Goal: Information Seeking & Learning: Check status

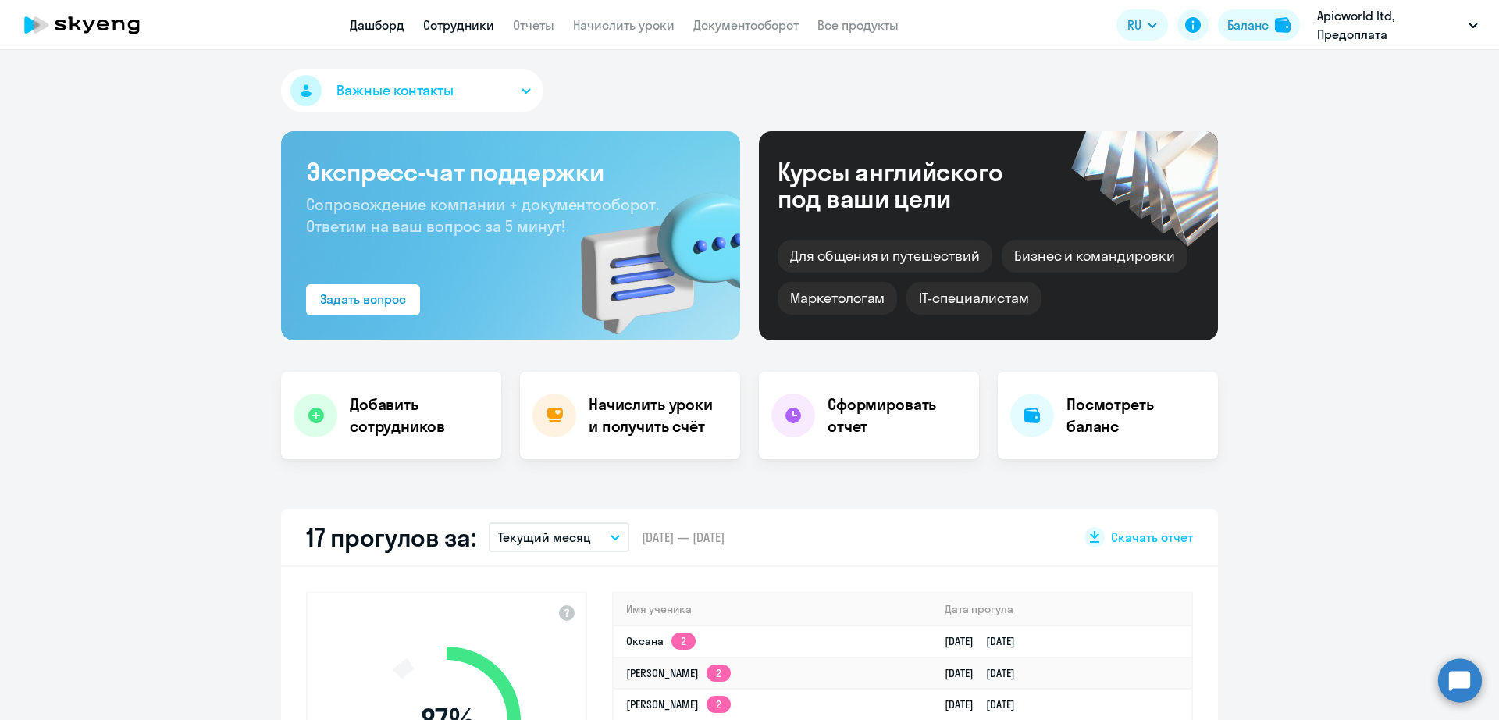
click at [475, 27] on link "Сотрудники" at bounding box center [458, 25] width 71 height 16
select select "30"
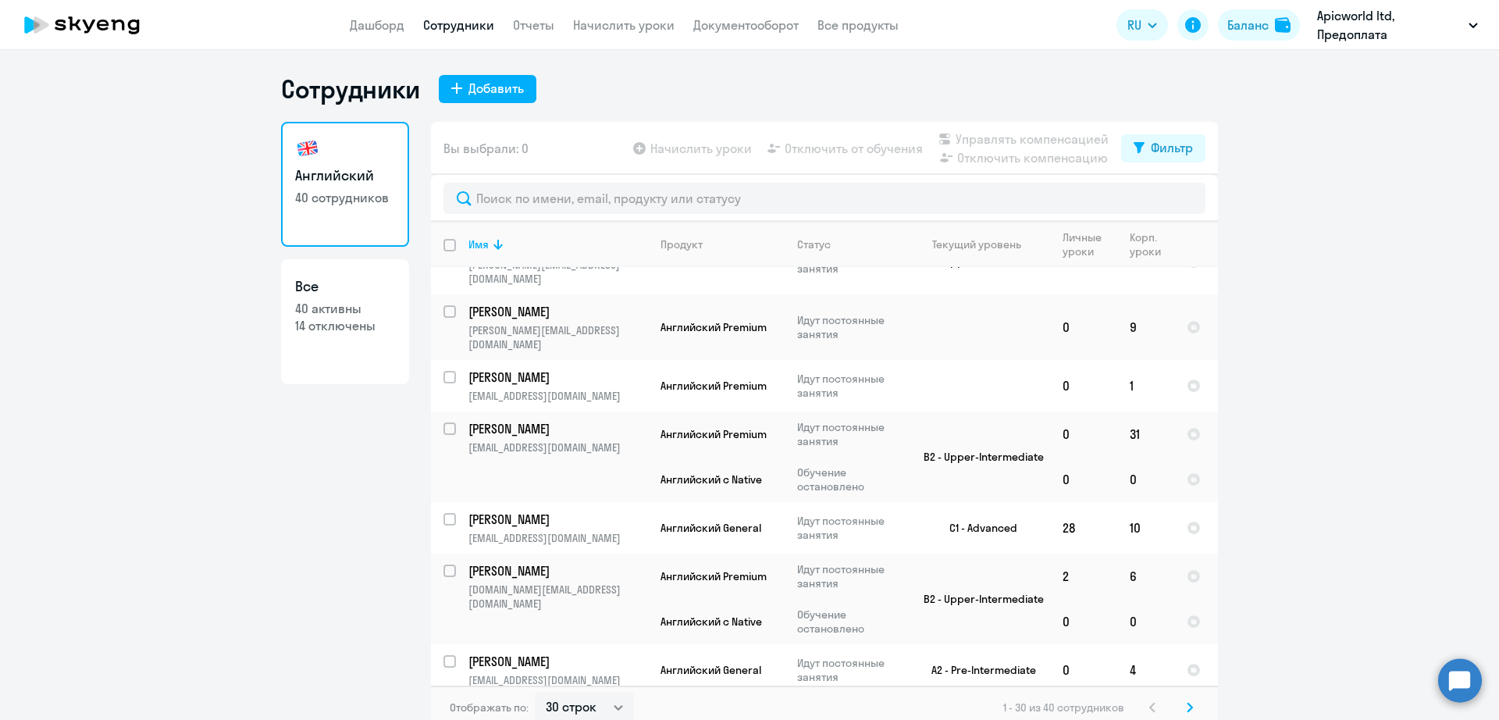
scroll to position [1264, 0]
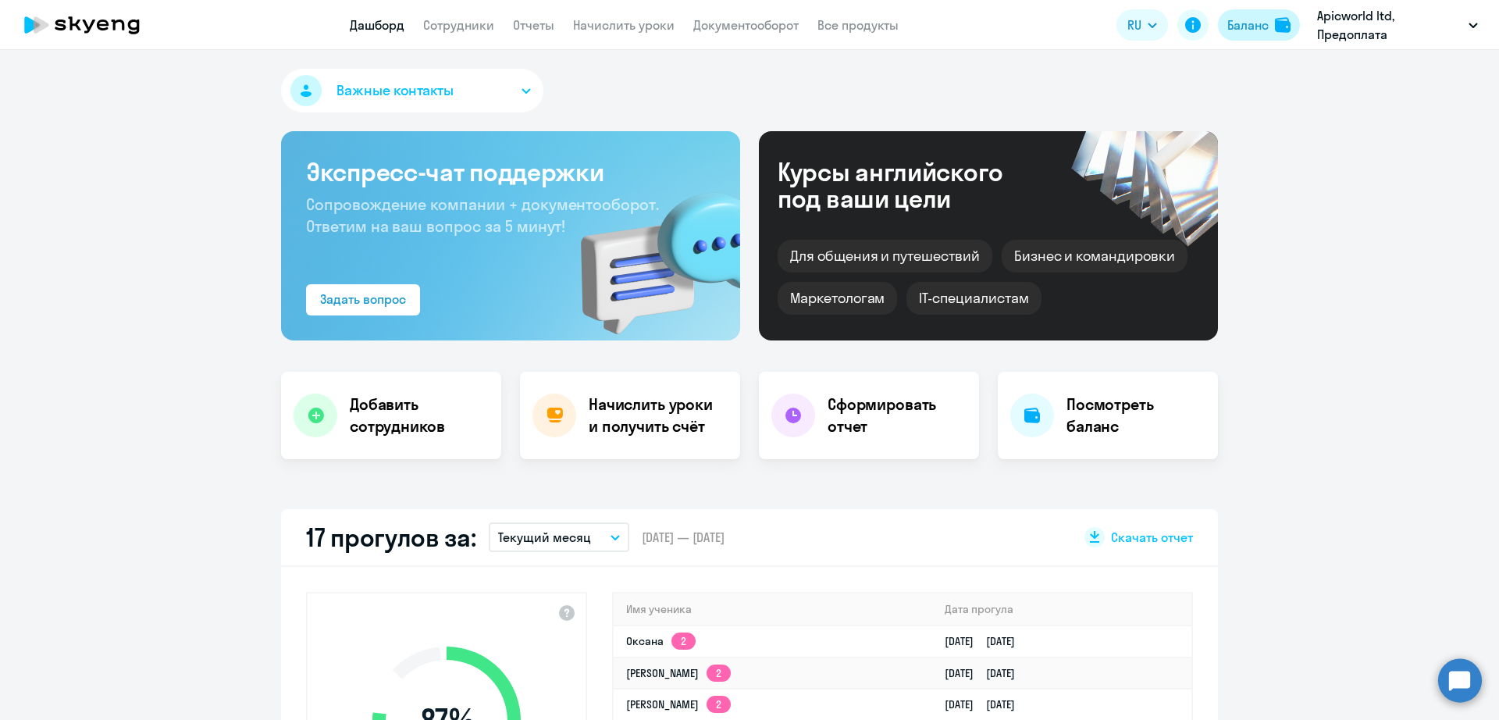
click at [1246, 16] on div "Баланс" at bounding box center [1247, 25] width 41 height 19
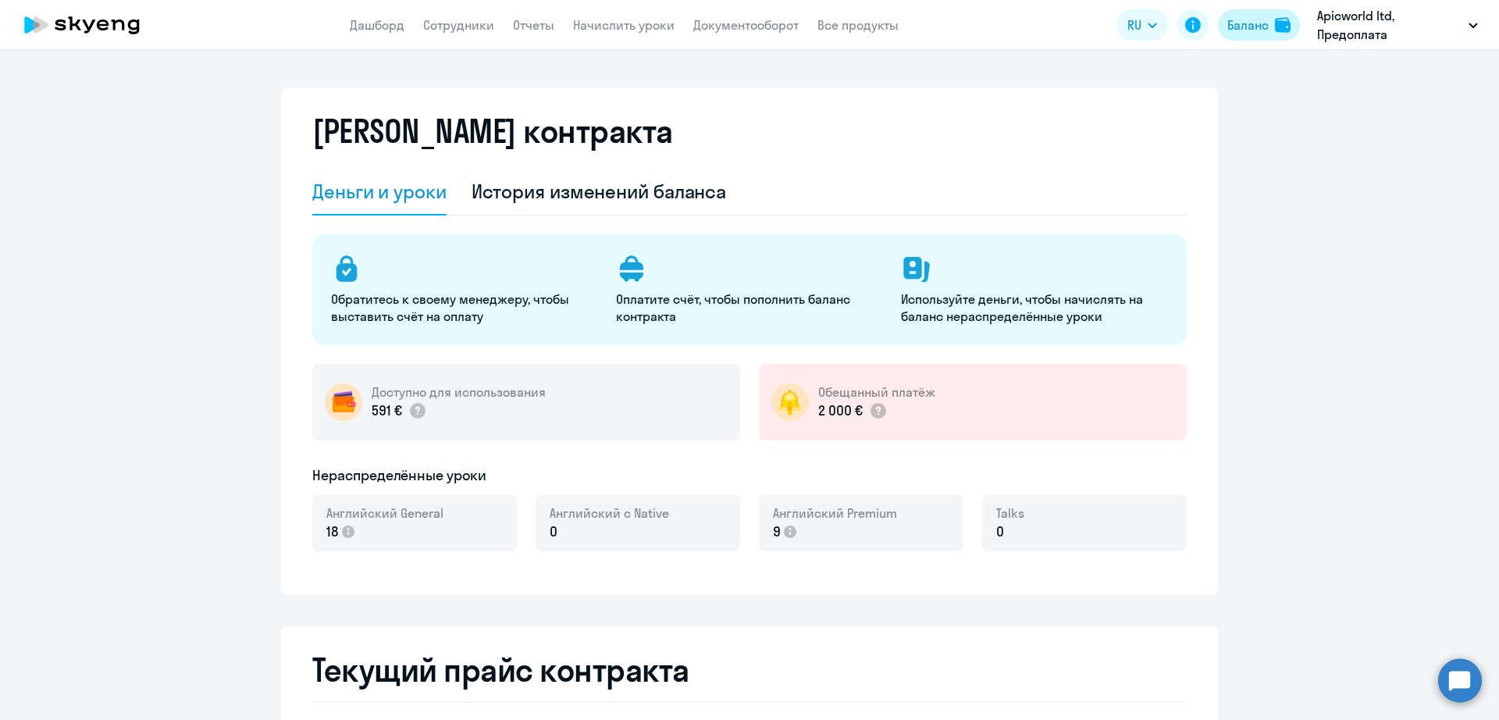
select select "english_adult_not_native_speaker"
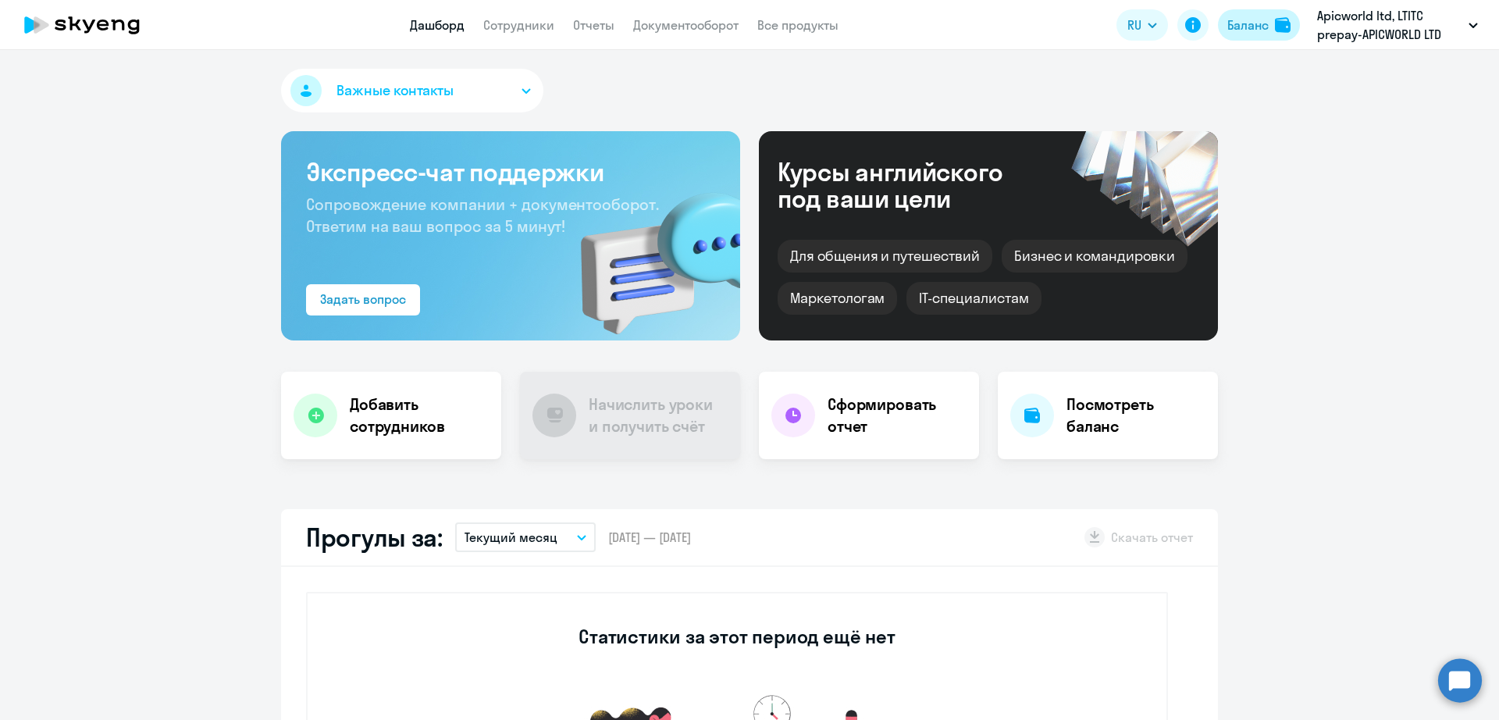
click at [1246, 28] on div "Баланс" at bounding box center [1247, 25] width 41 height 19
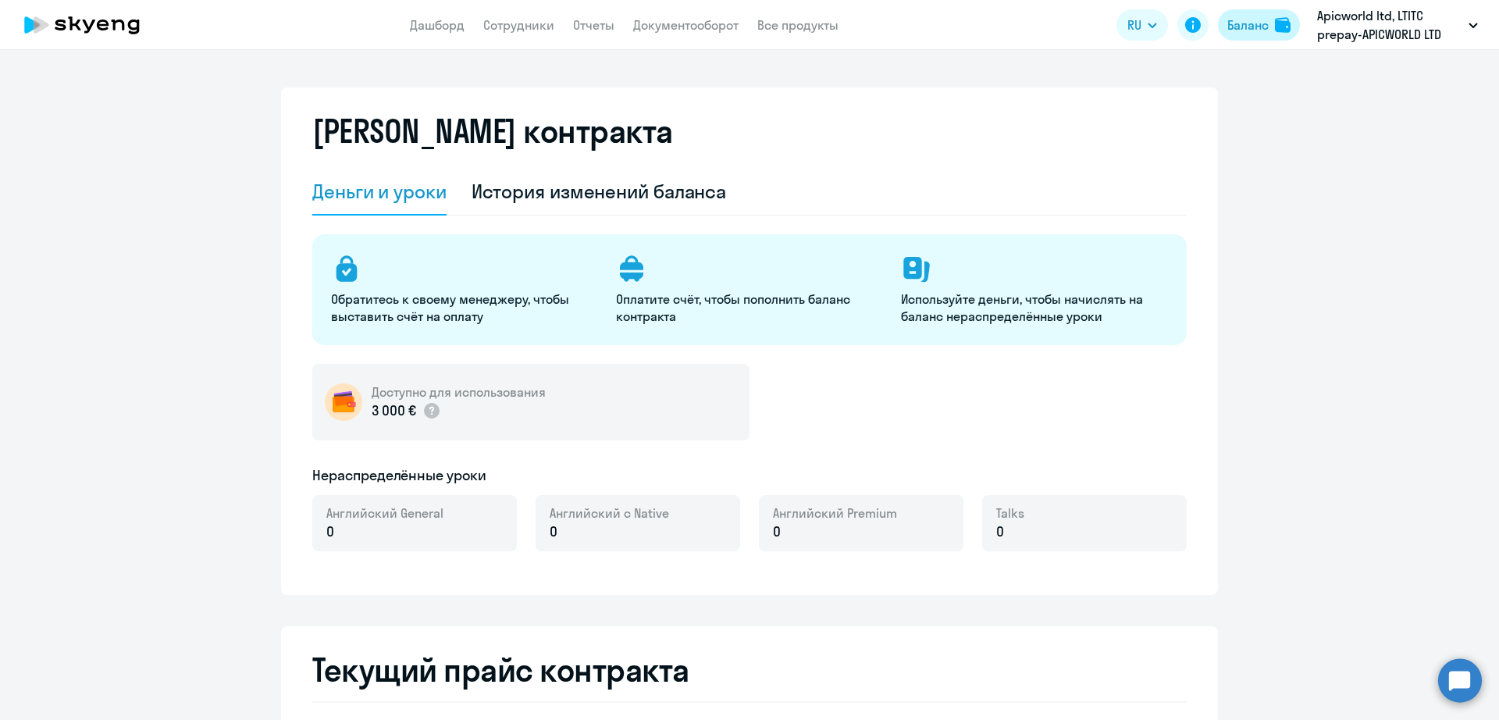
select select "english_adult_not_native_speaker"
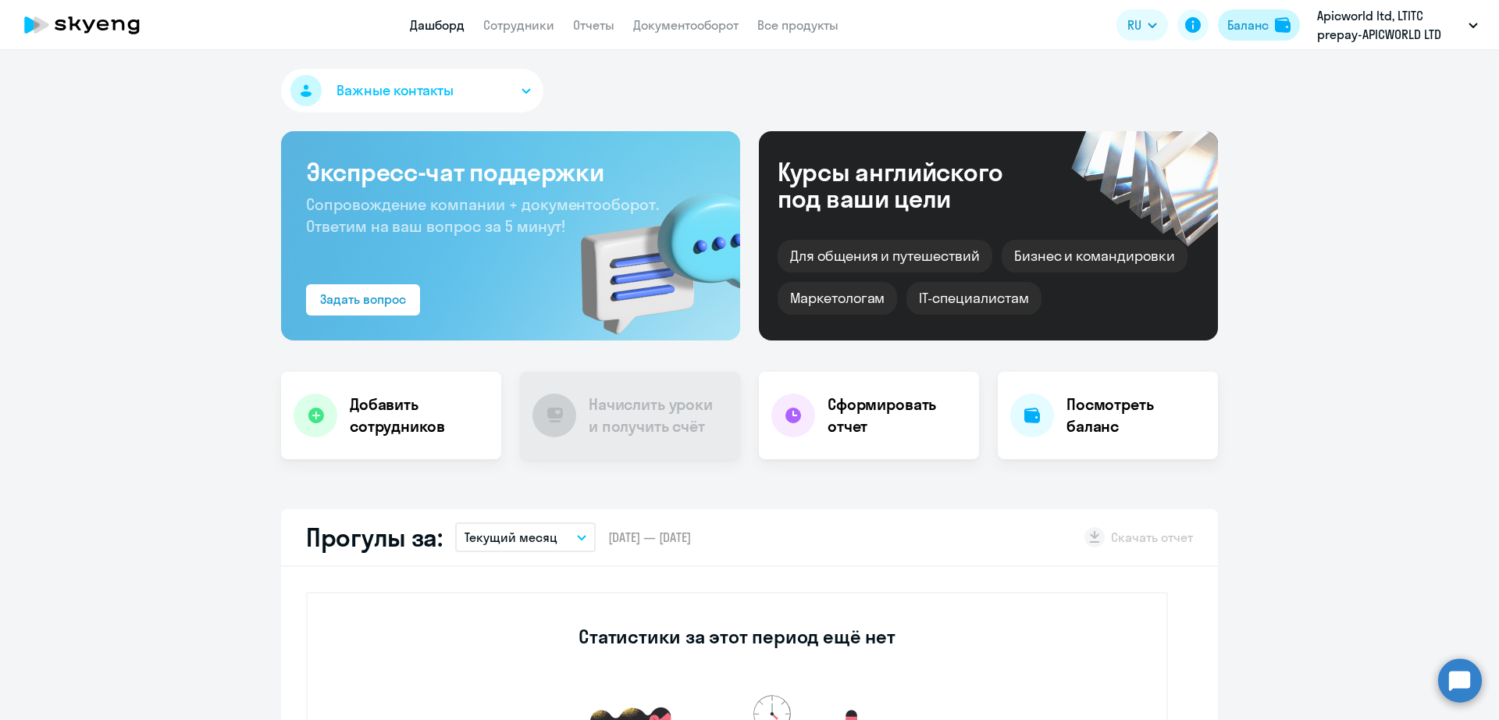
click at [1222, 25] on button "Баланс" at bounding box center [1259, 24] width 82 height 31
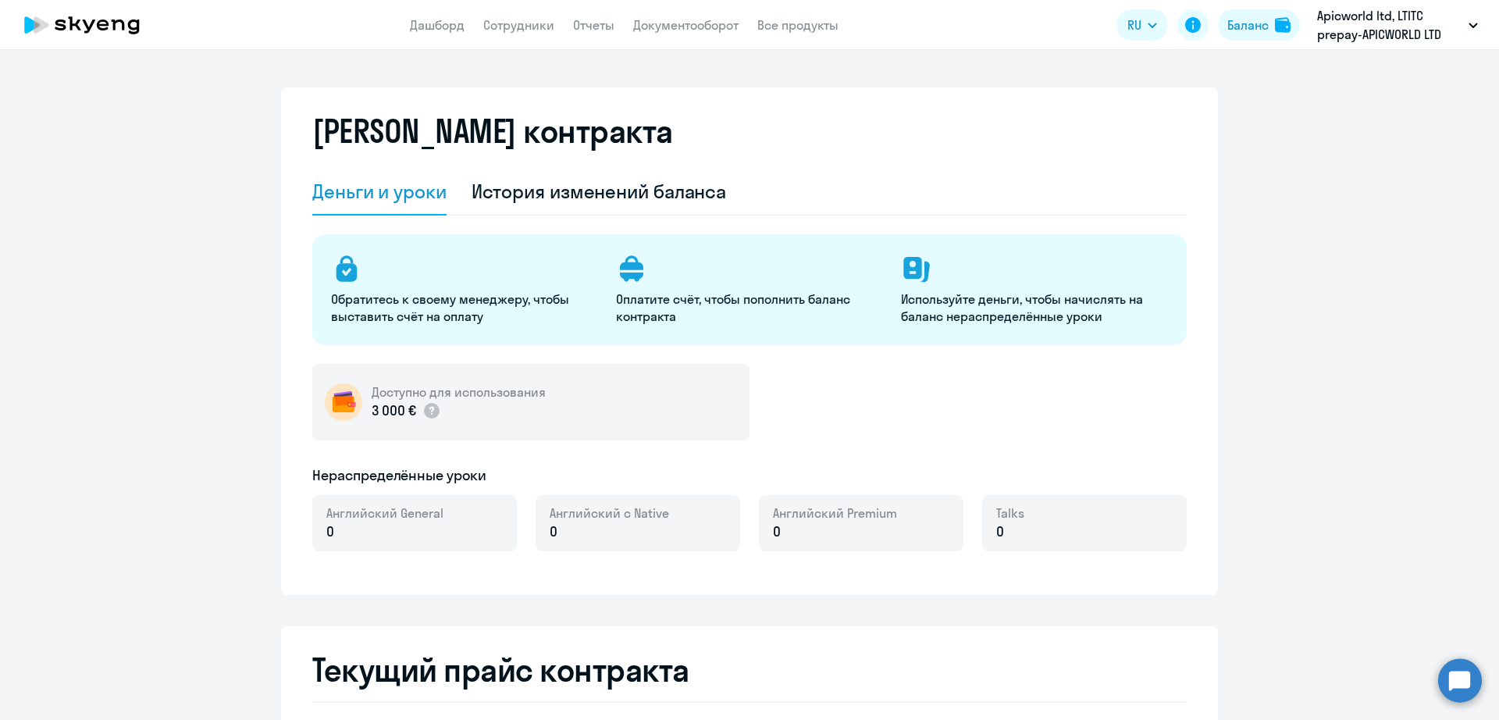
select select "english_adult_not_native_speaker"
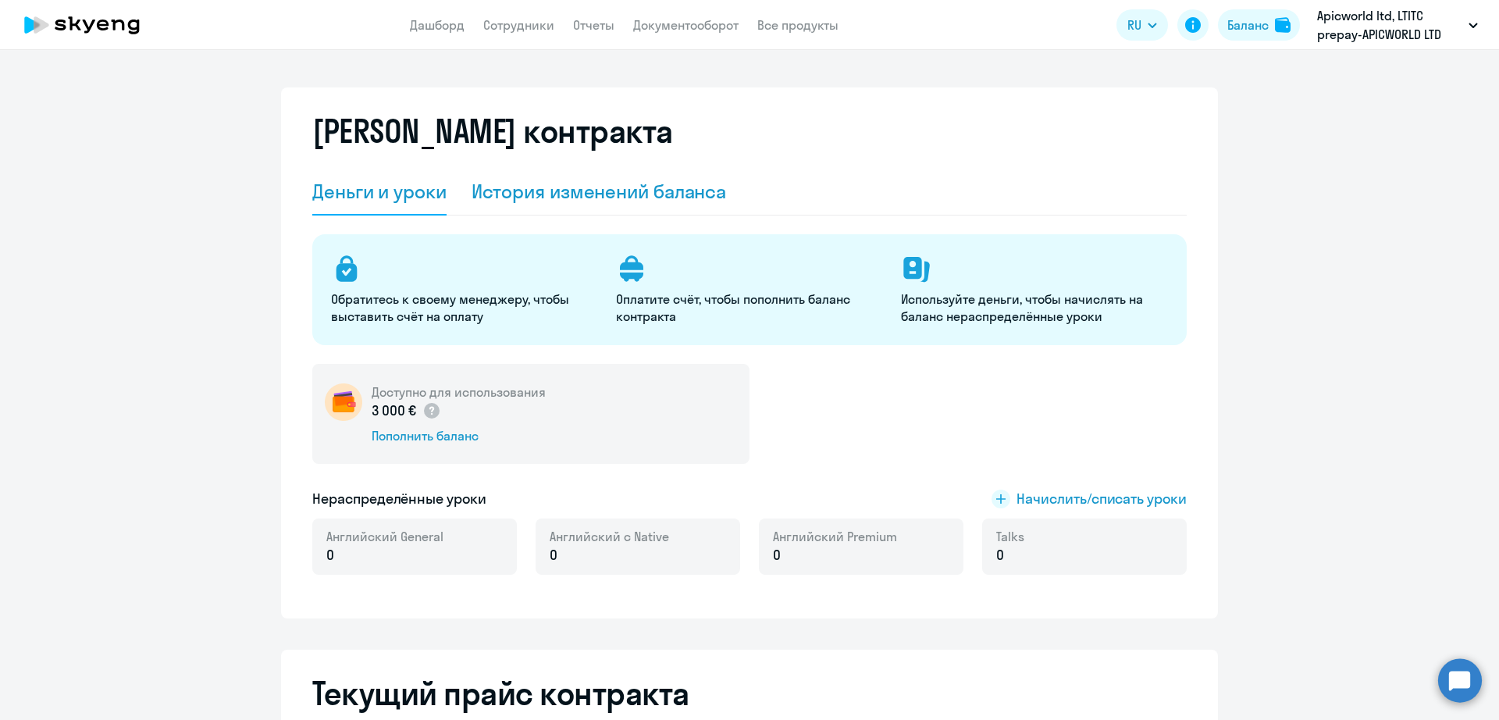
click at [578, 190] on div "История изменений баланса" at bounding box center [598, 191] width 255 height 25
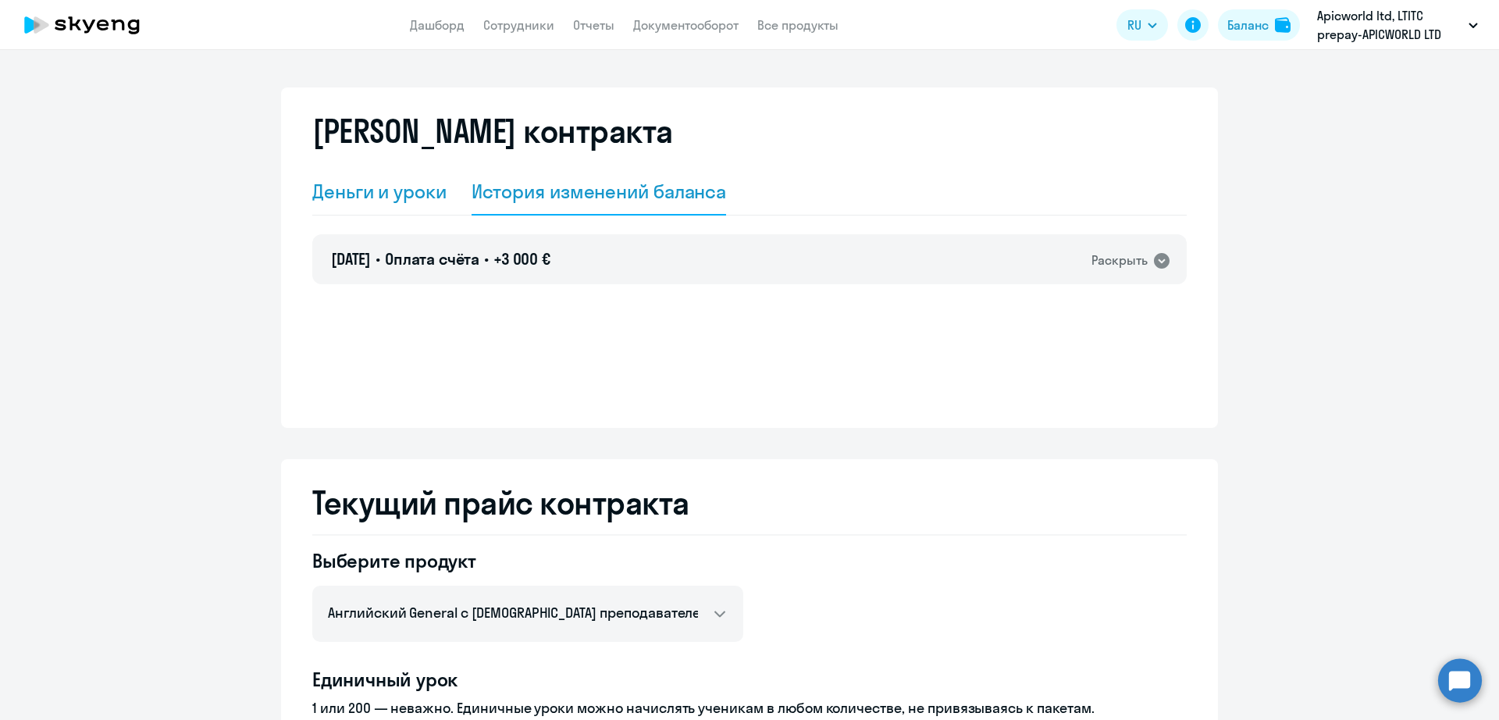
click at [420, 188] on div "Деньги и уроки" at bounding box center [379, 191] width 134 height 25
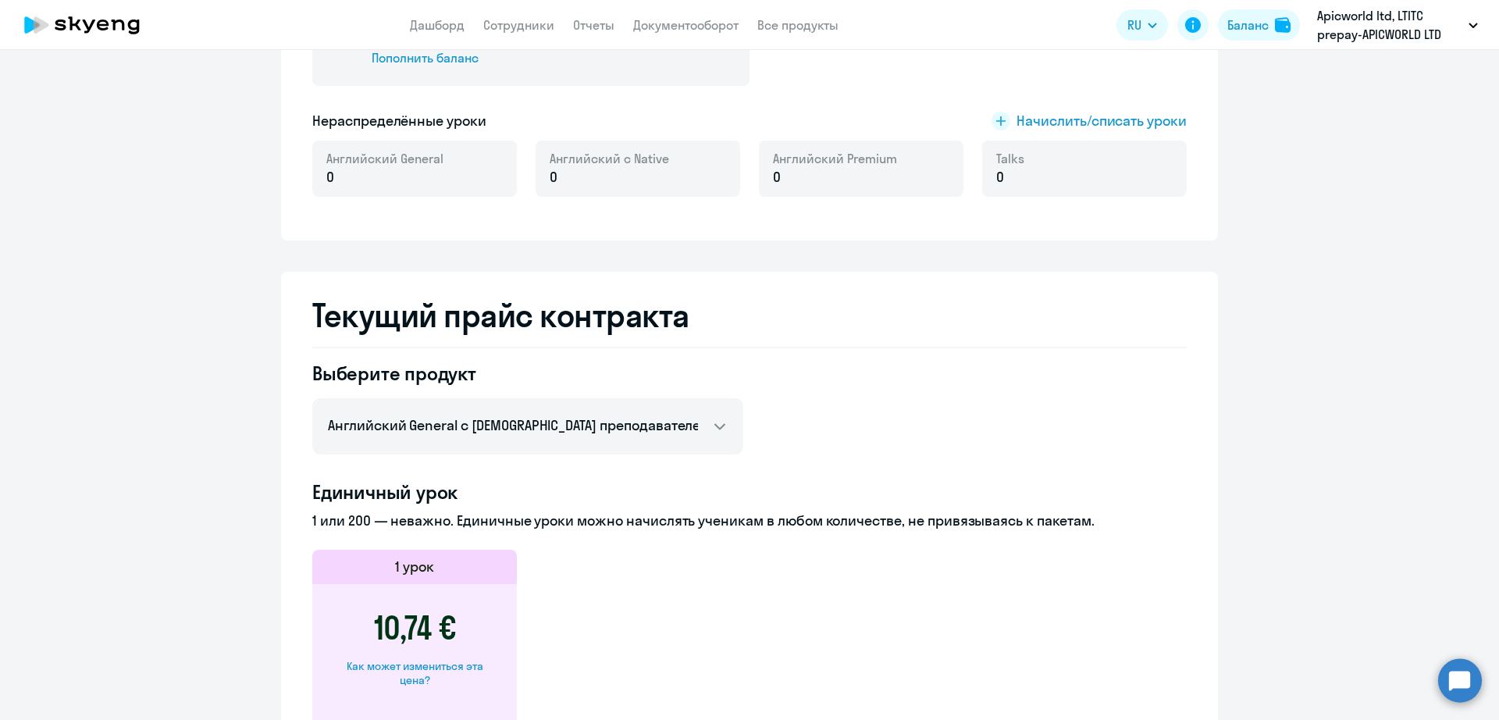
scroll to position [376, 0]
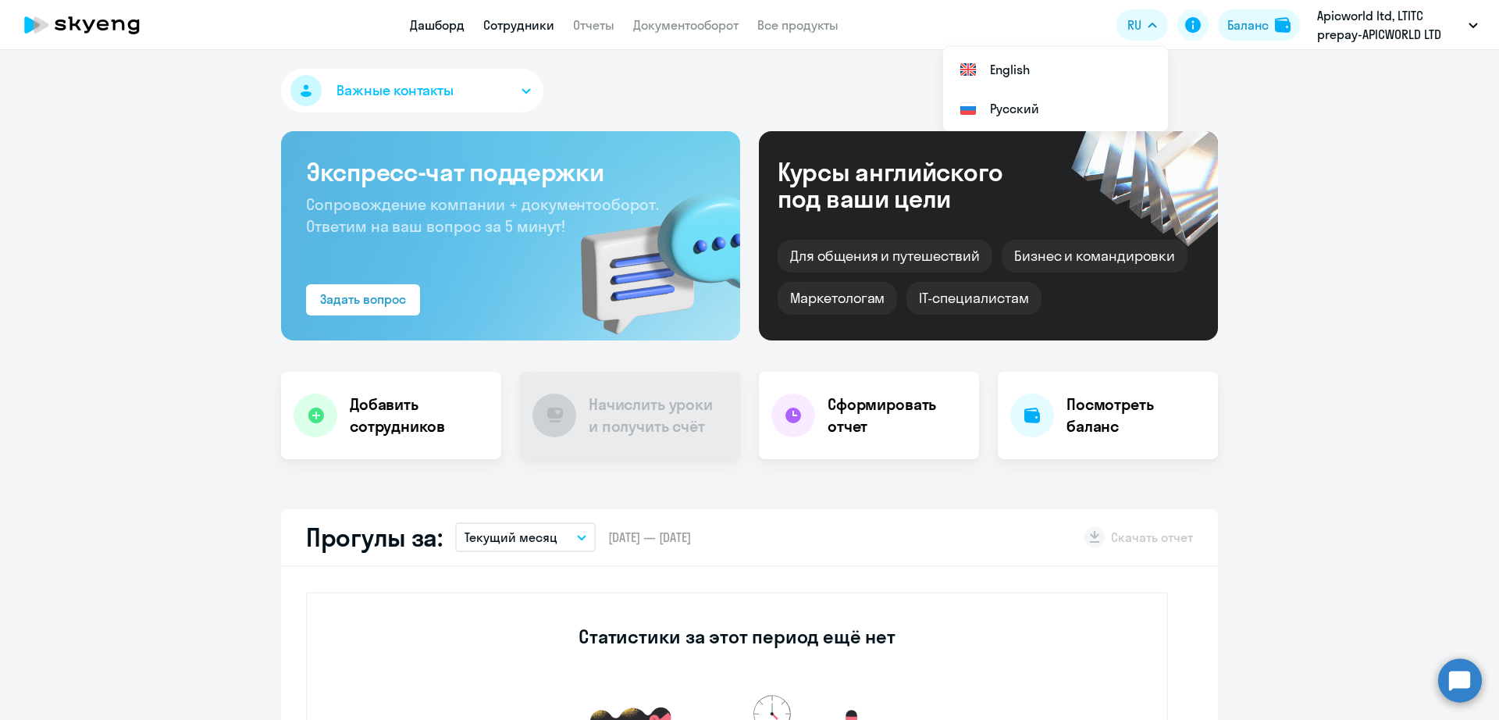
click at [505, 29] on link "Сотрудники" at bounding box center [518, 25] width 71 height 16
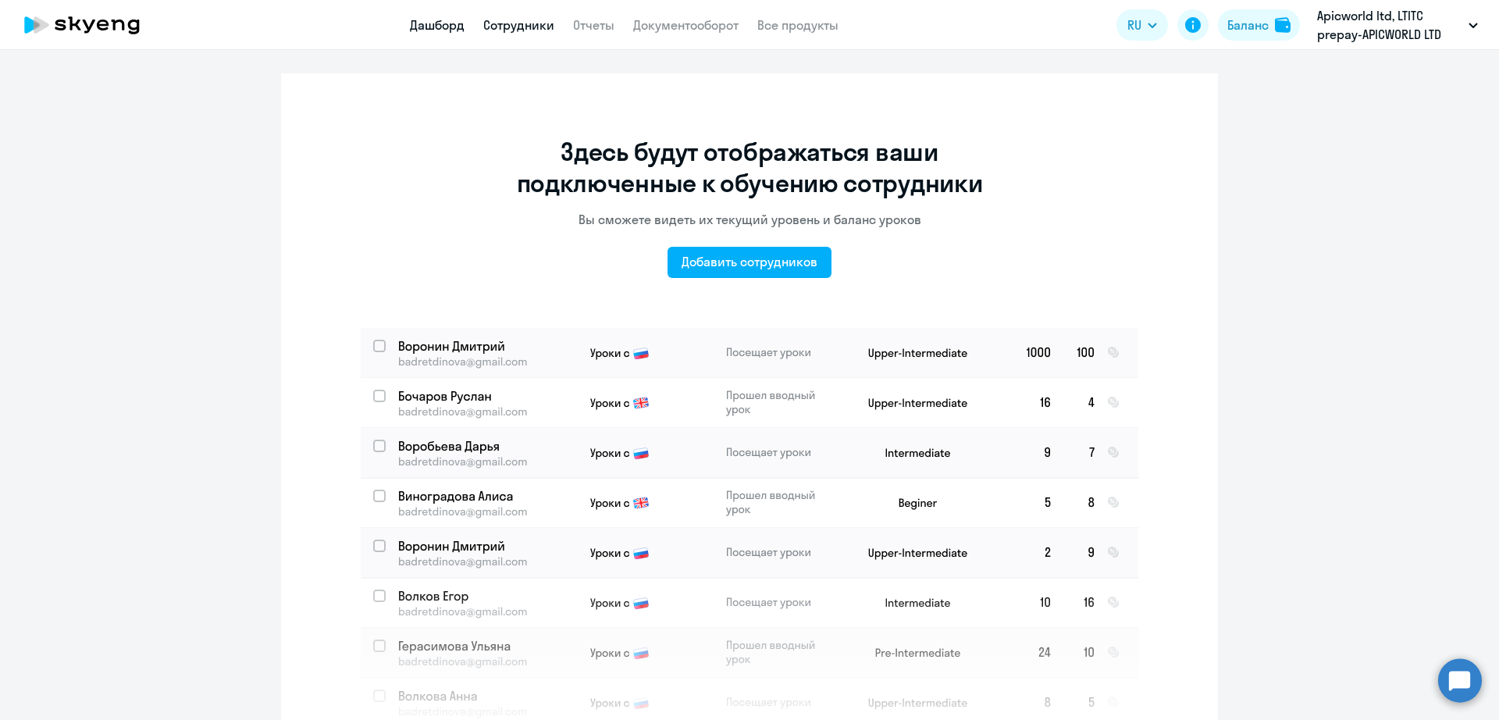
click at [422, 20] on link "Дашборд" at bounding box center [437, 25] width 55 height 16
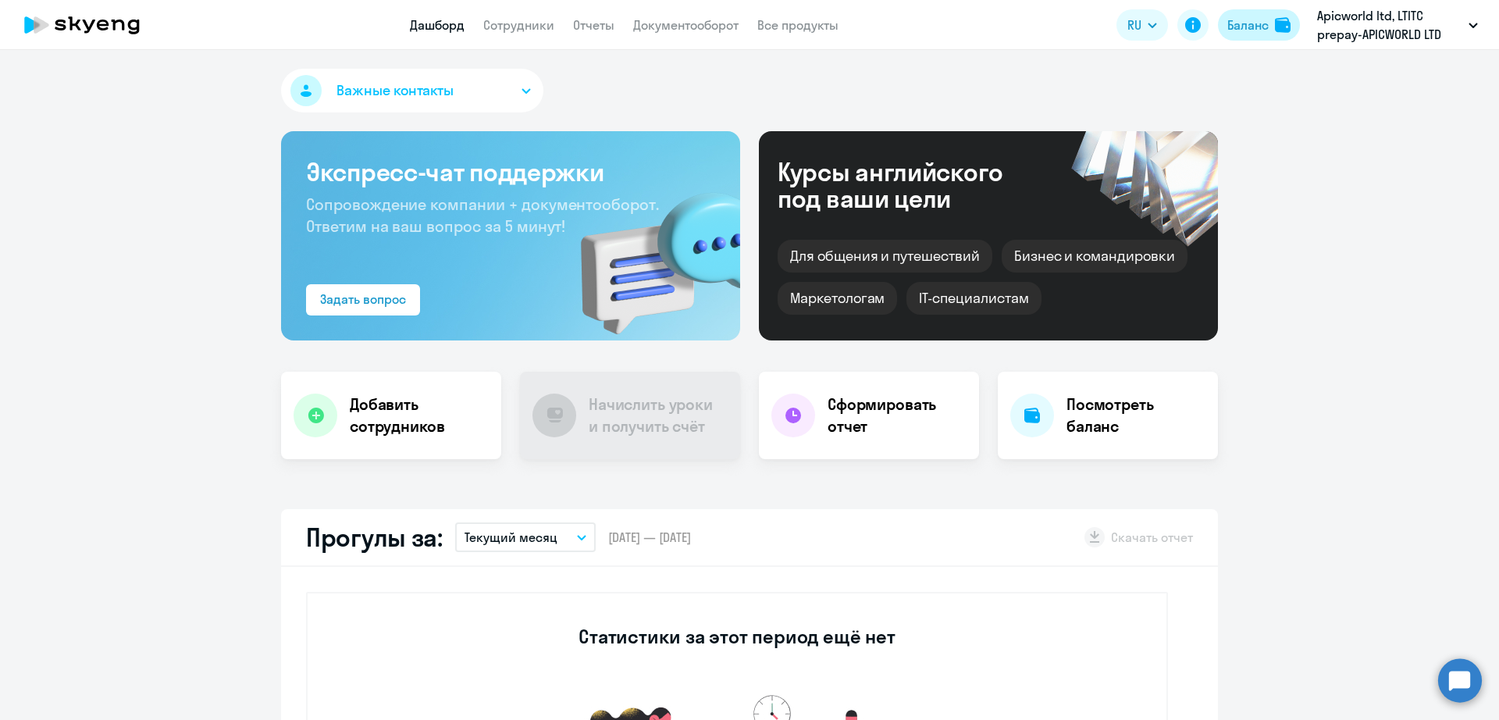
click at [1244, 27] on div "Баланс" at bounding box center [1247, 25] width 41 height 19
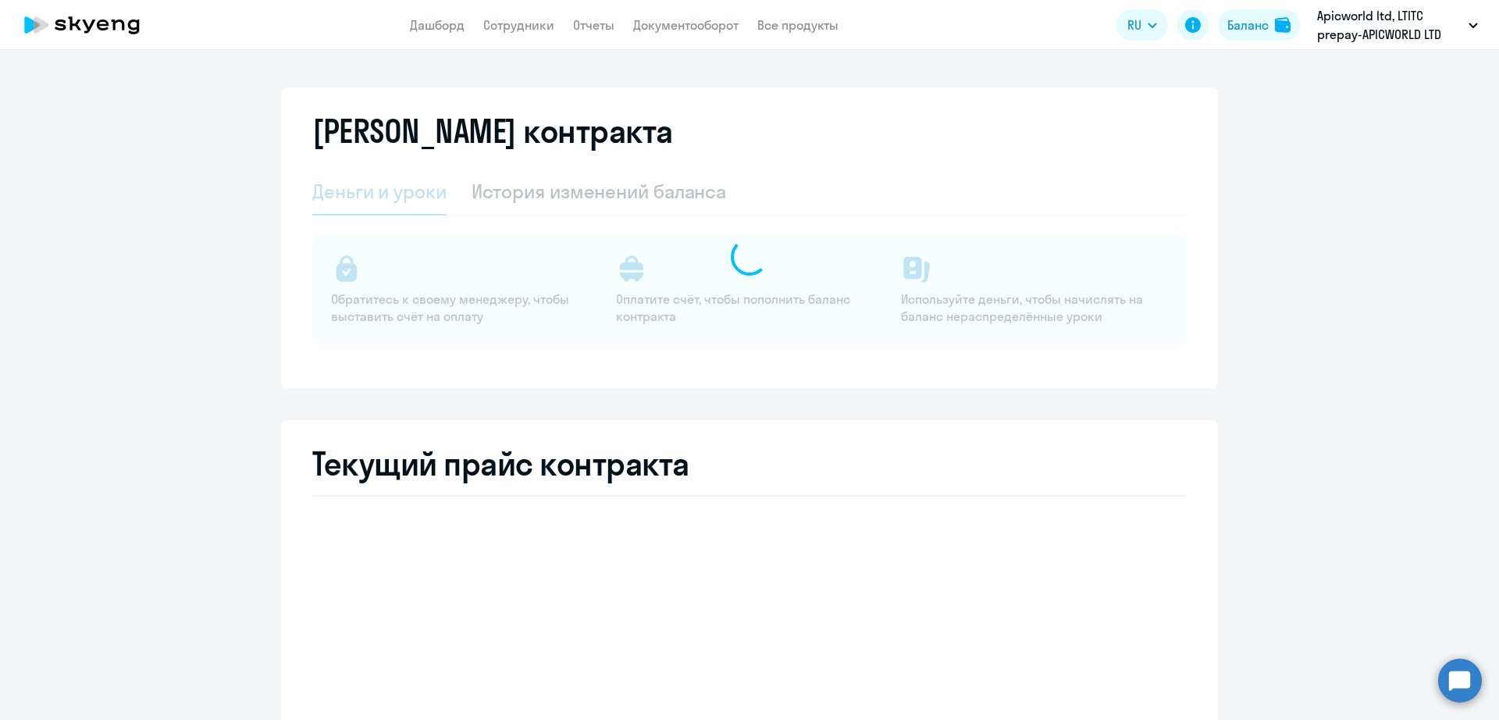
select select "english_adult_not_native_speaker"
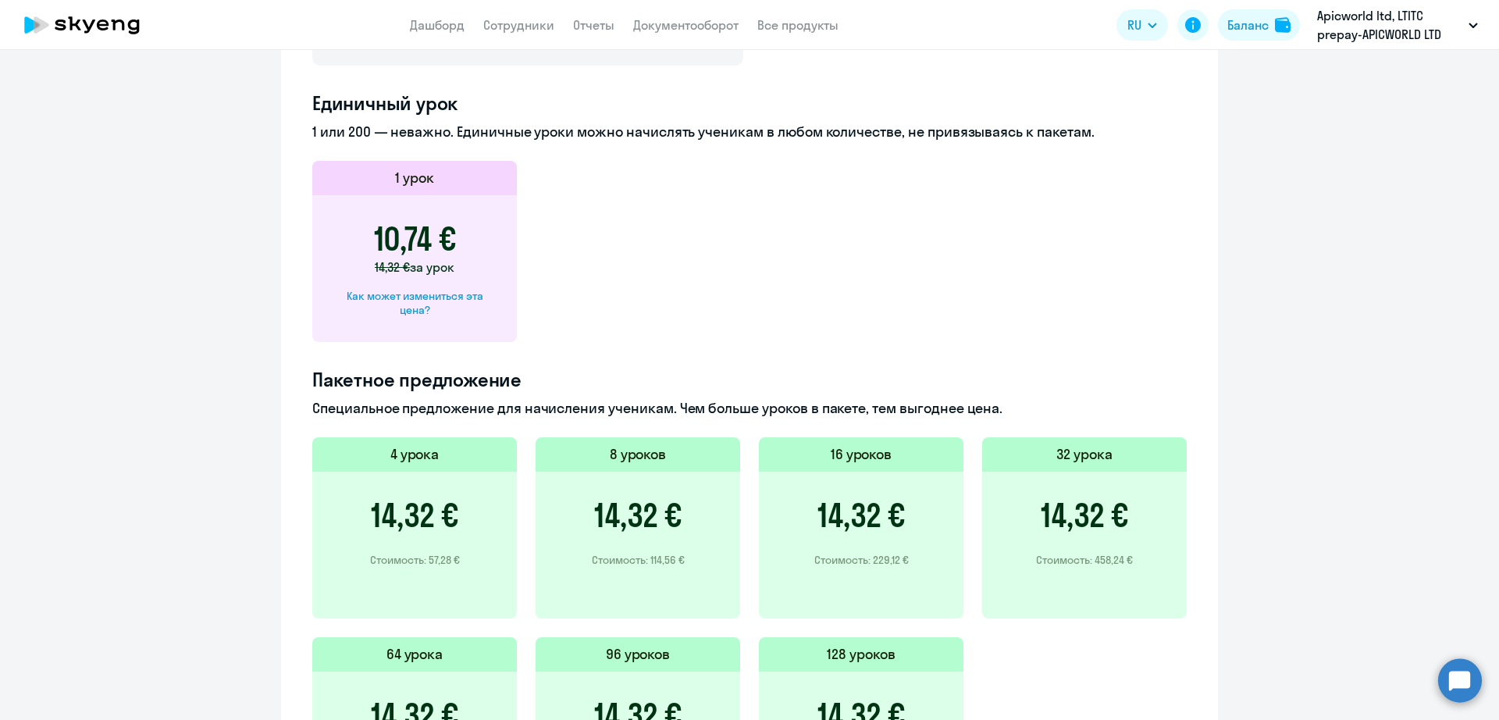
scroll to position [962, 0]
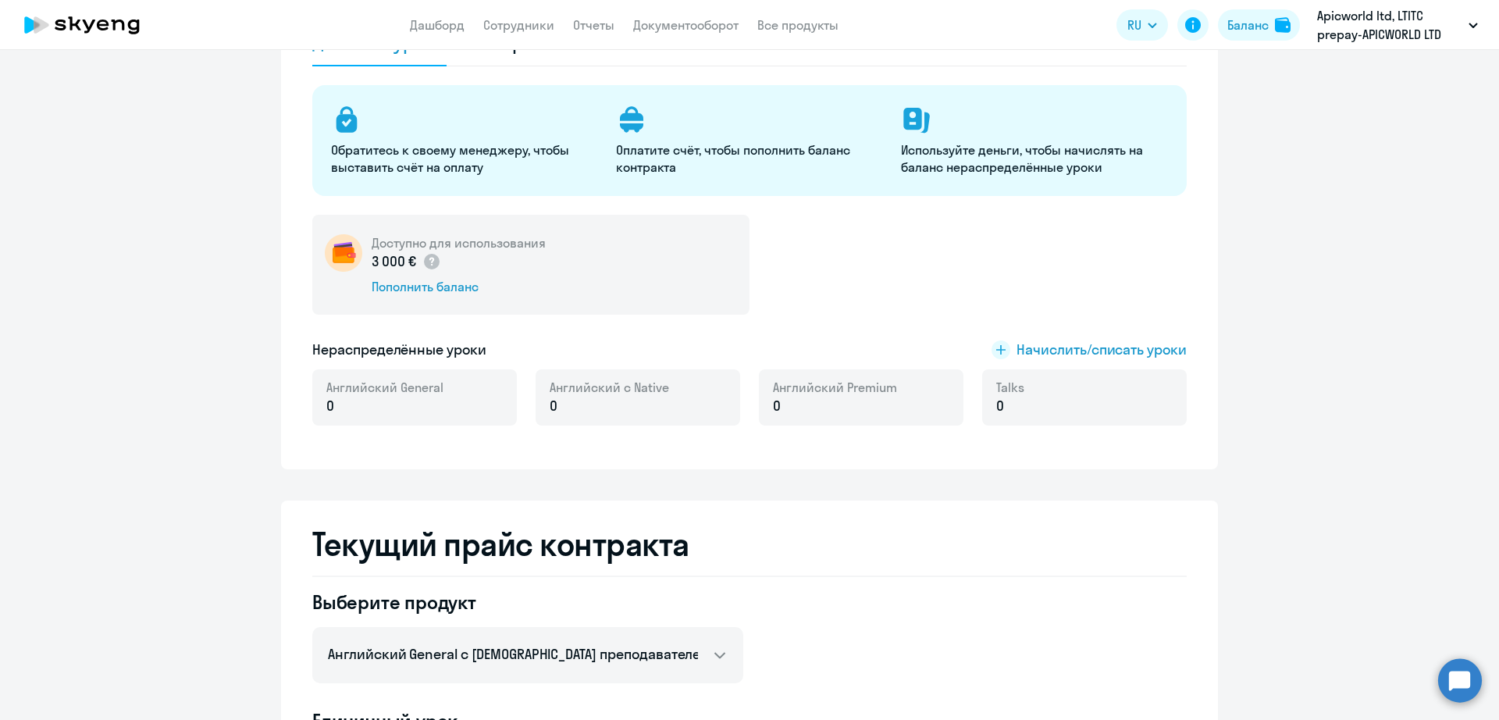
scroll to position [293, 0]
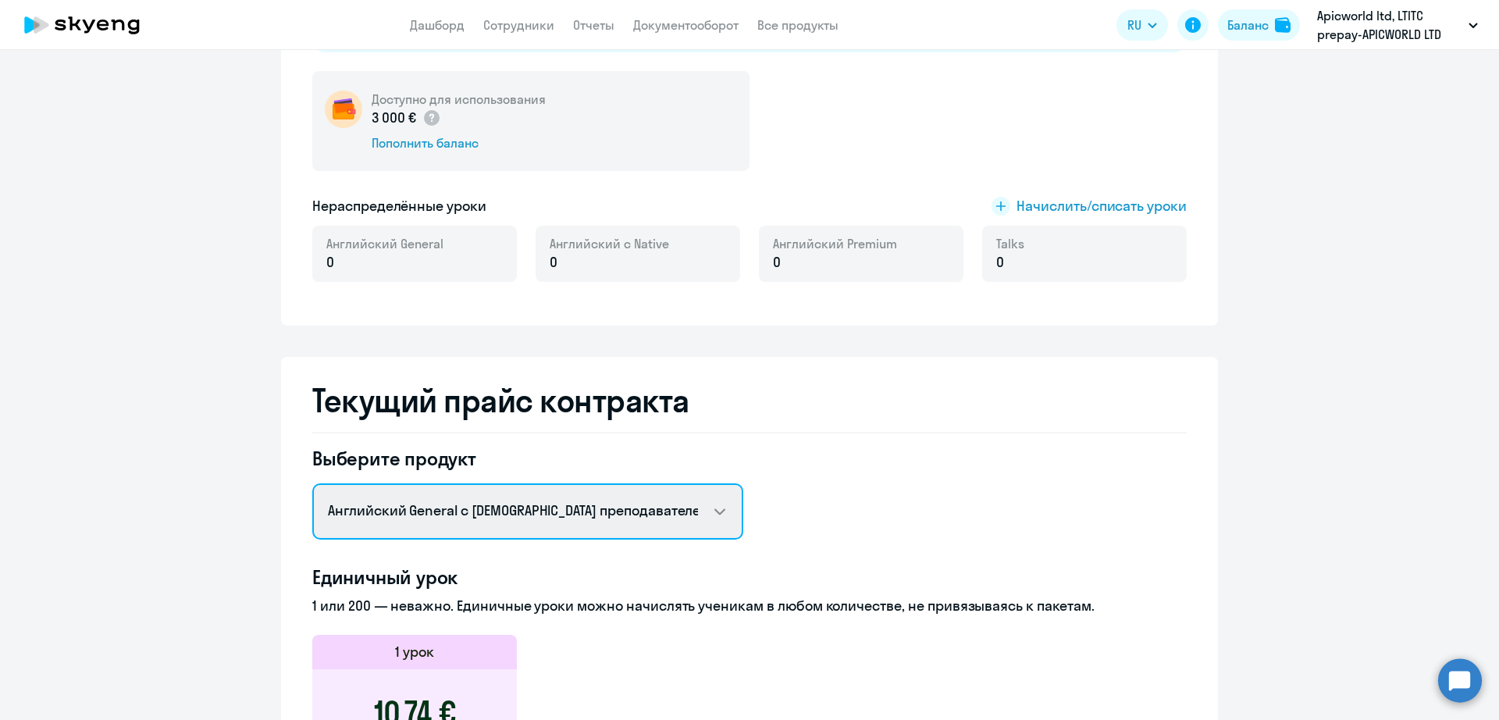
drag, startPoint x: 532, startPoint y: 513, endPoint x: 519, endPoint y: 534, distance: 24.9
click at [532, 512] on select "Английский General с [DEMOGRAPHIC_DATA] преподавателем Английский General с [DE…" at bounding box center [527, 511] width 431 height 56
click at [312, 483] on select "Английский General с [DEMOGRAPHIC_DATA] преподавателем Английский General с [DE…" at bounding box center [527, 511] width 431 height 56
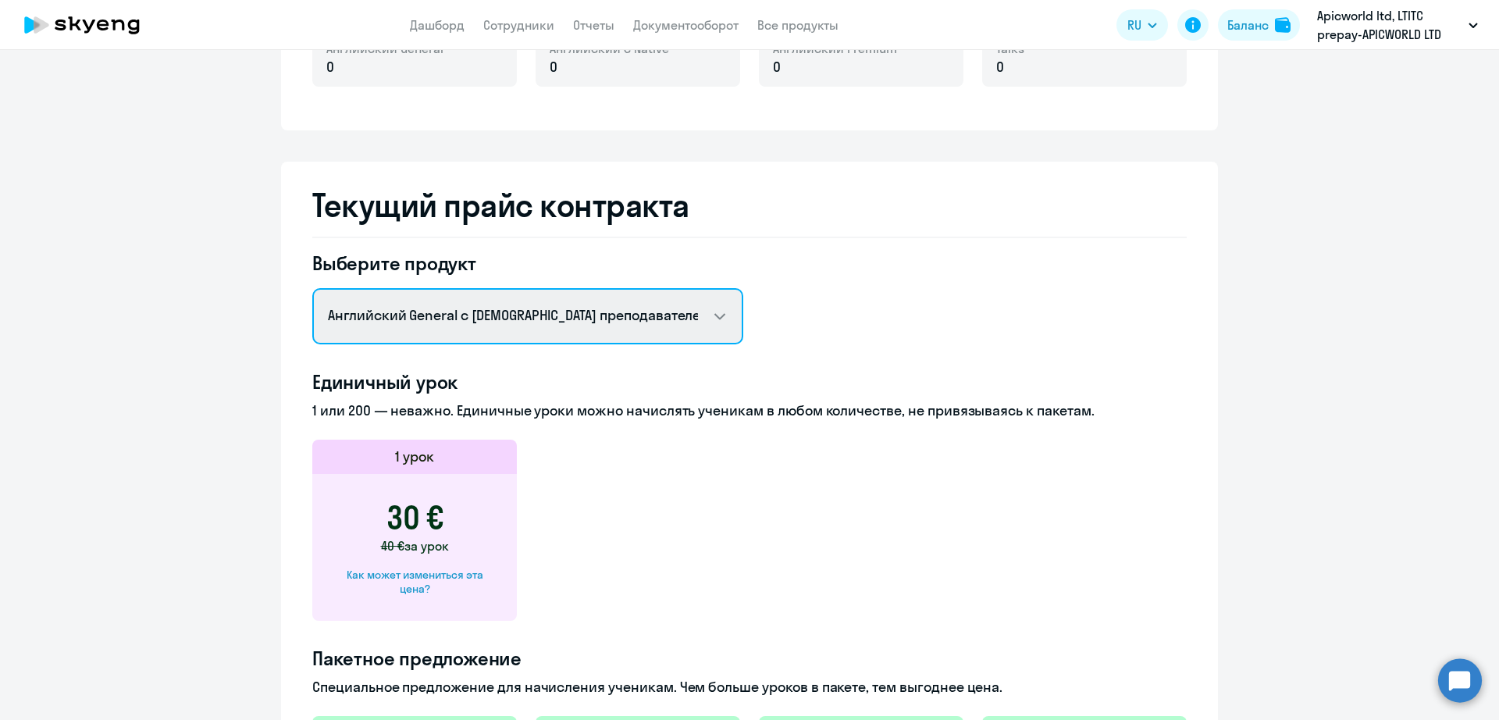
click at [556, 321] on select "Английский General с [DEMOGRAPHIC_DATA] преподавателем Английский General с [DE…" at bounding box center [527, 316] width 431 height 56
select select "english_adult_not_native_speaker_premium"
click at [312, 288] on select "Английский General с [DEMOGRAPHIC_DATA] преподавателем Английский General с [DE…" at bounding box center [527, 316] width 431 height 56
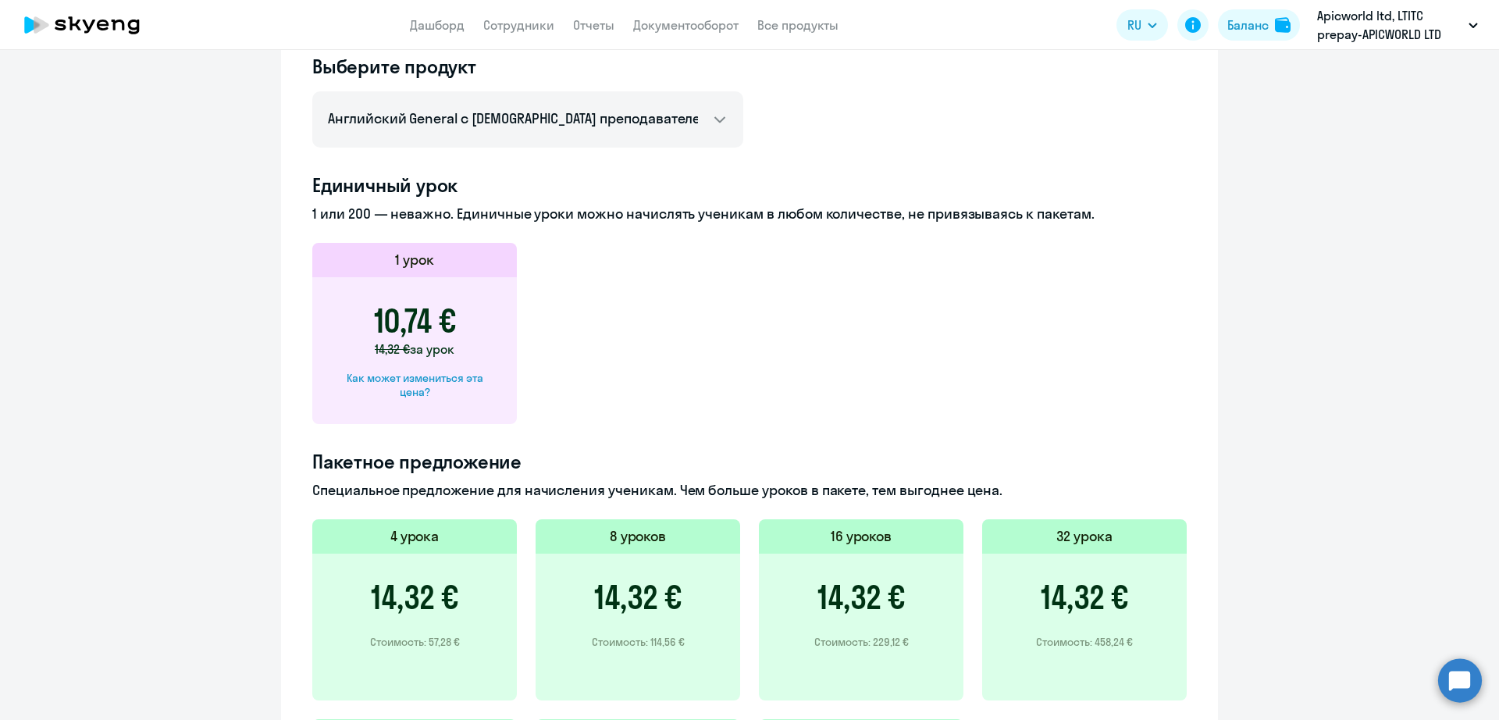
scroll to position [571, 0]
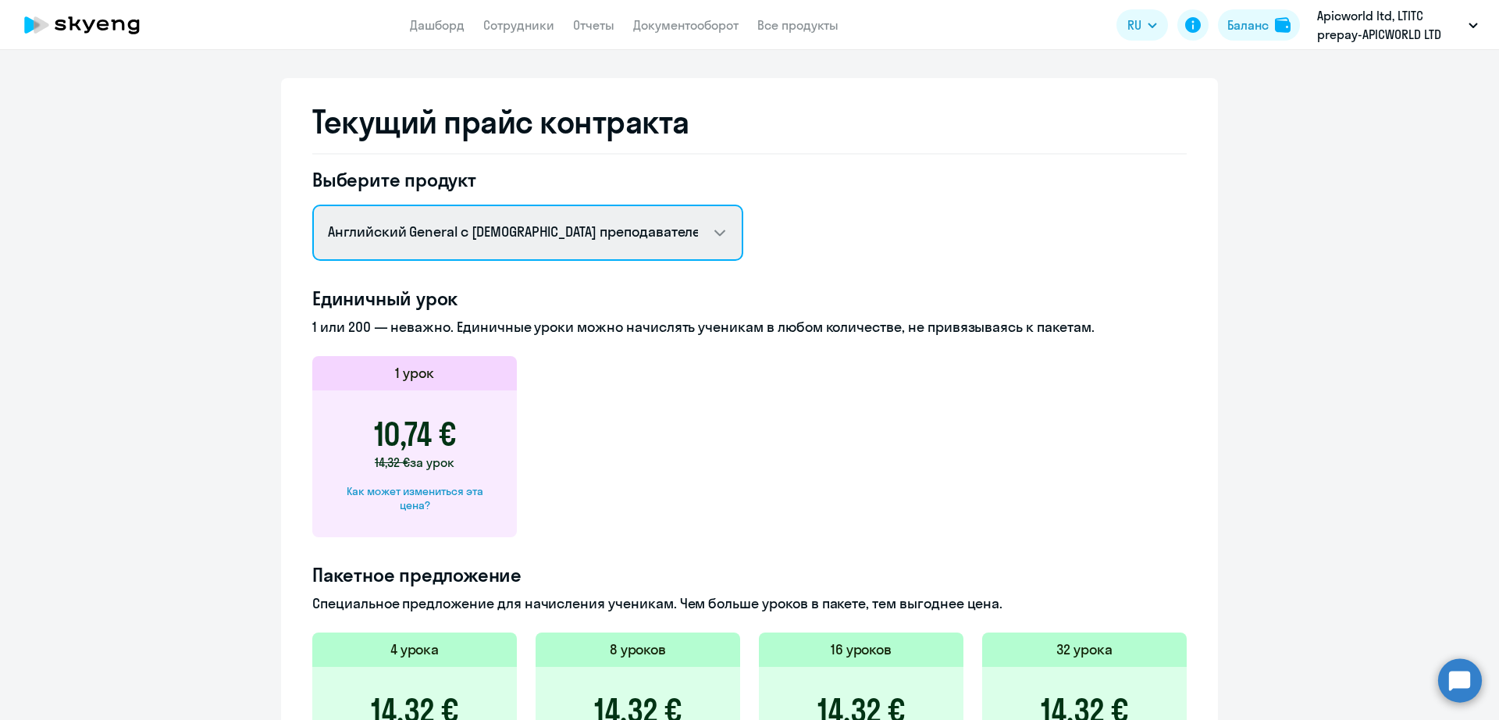
drag, startPoint x: 628, startPoint y: 229, endPoint x: 629, endPoint y: 238, distance: 8.7
click at [628, 229] on select "Английский General с [DEMOGRAPHIC_DATA] преподавателем Английский General с [DE…" at bounding box center [527, 232] width 431 height 56
click at [312, 204] on select "Английский General с [DEMOGRAPHIC_DATA] преподавателем Английский General с [DE…" at bounding box center [527, 232] width 431 height 56
click at [620, 255] on select "Английский General с [DEMOGRAPHIC_DATA] преподавателем Английский General с [DE…" at bounding box center [527, 232] width 431 height 56
select select "english_adult_not_native_speaker_premium"
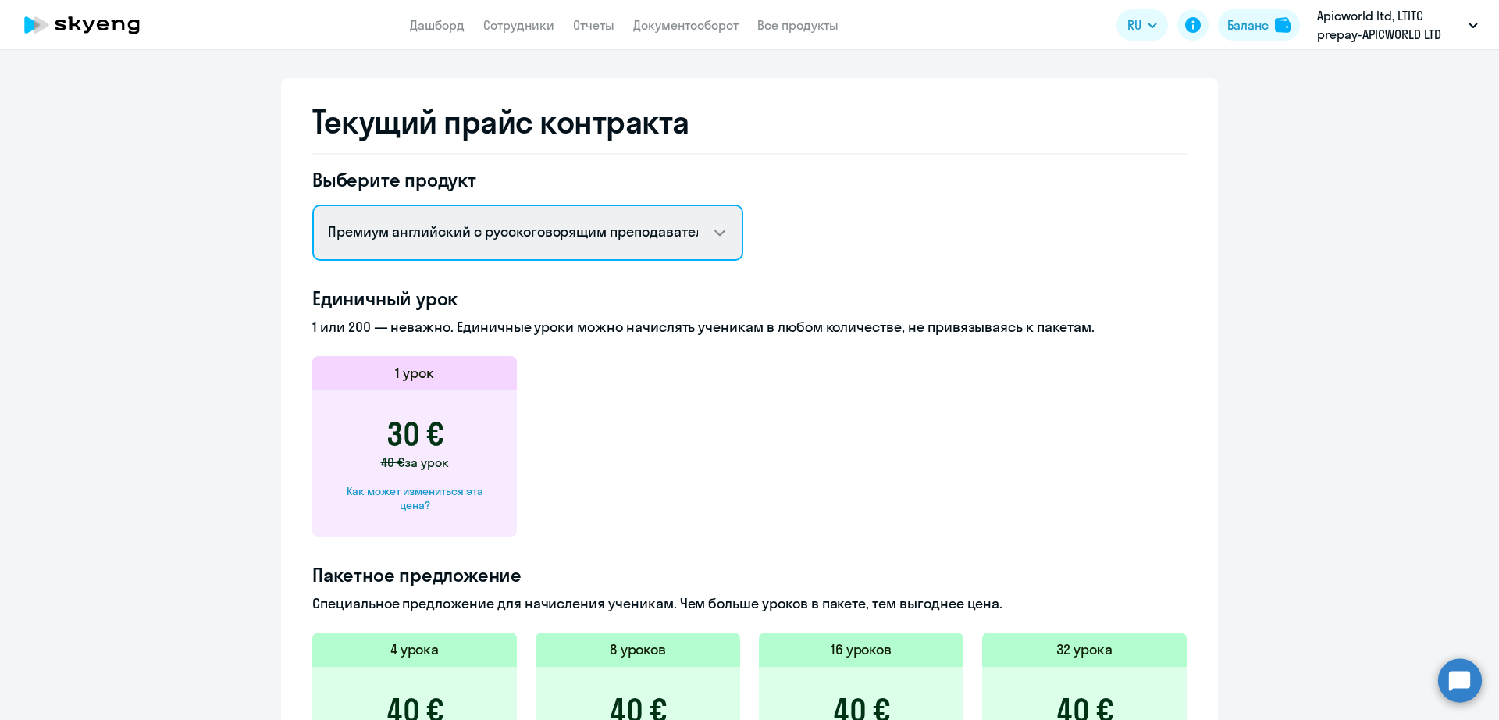
click at [312, 204] on select "Английский General с [DEMOGRAPHIC_DATA] преподавателем Английский General с [DE…" at bounding box center [527, 232] width 431 height 56
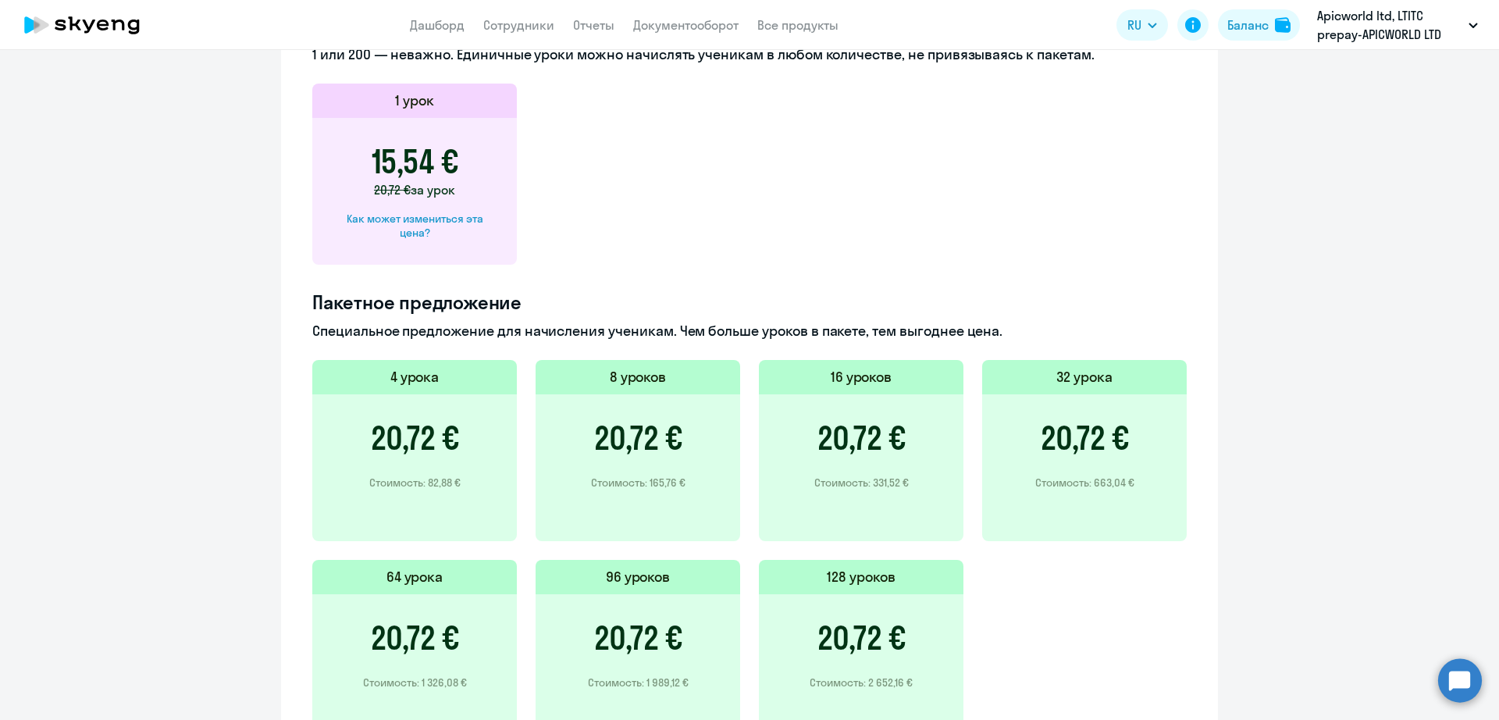
scroll to position [878, 0]
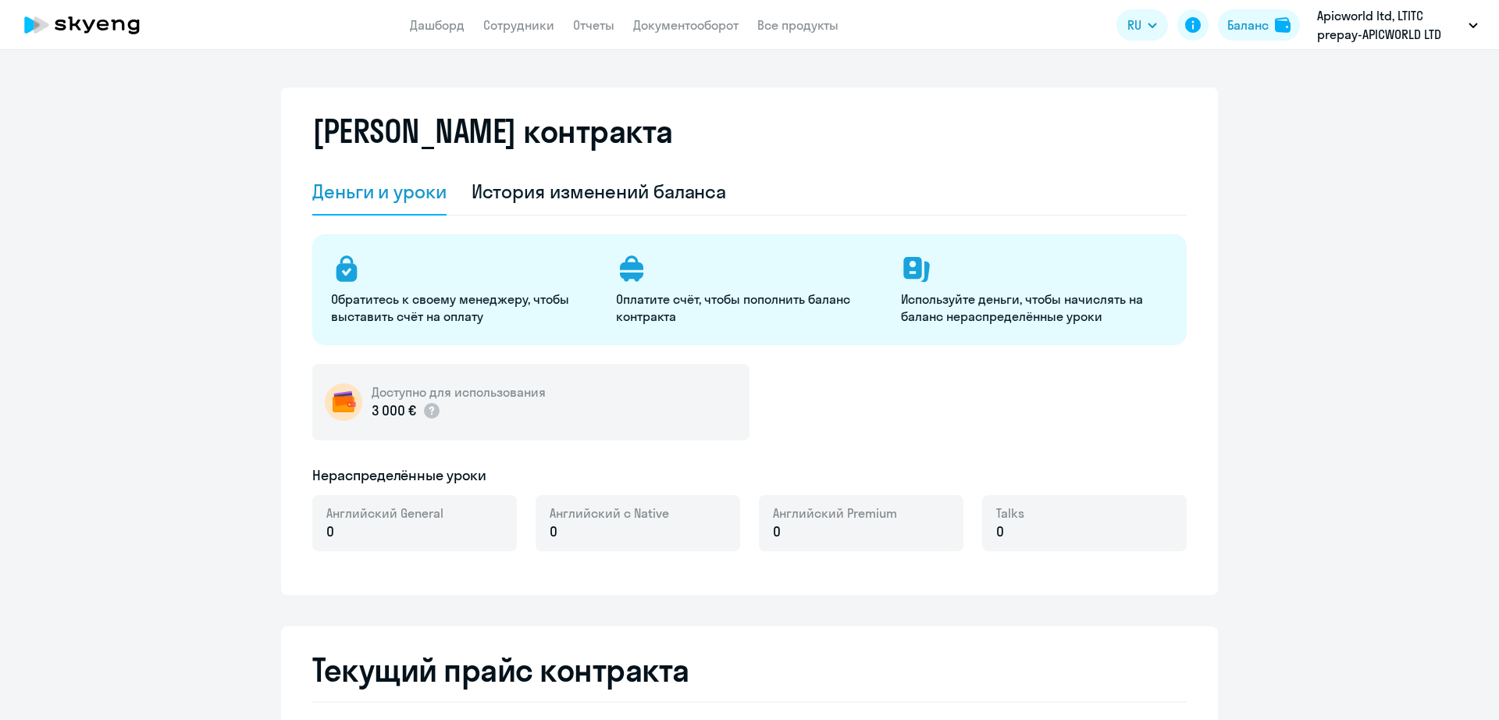
select select "english_adult_not_native_speaker"
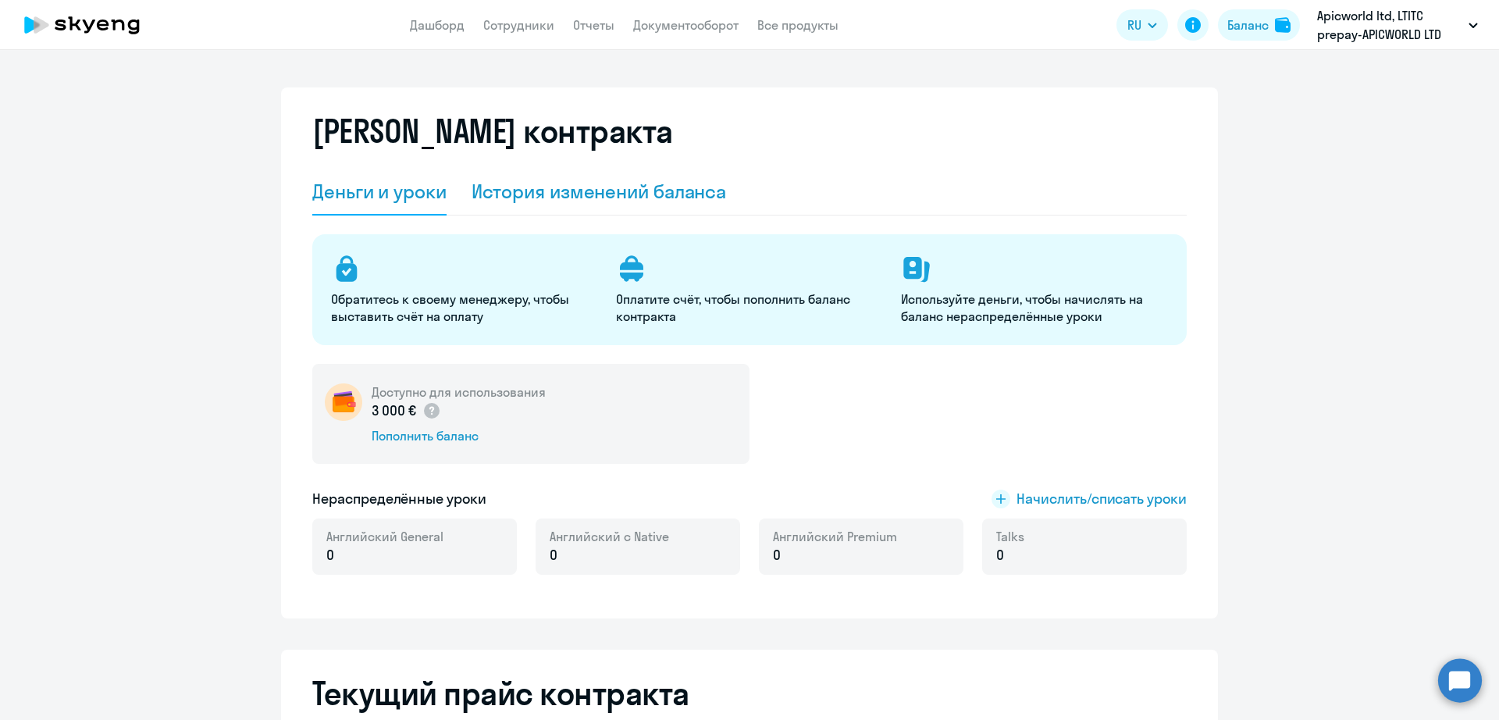
click at [575, 212] on div "История изменений баланса" at bounding box center [598, 192] width 255 height 47
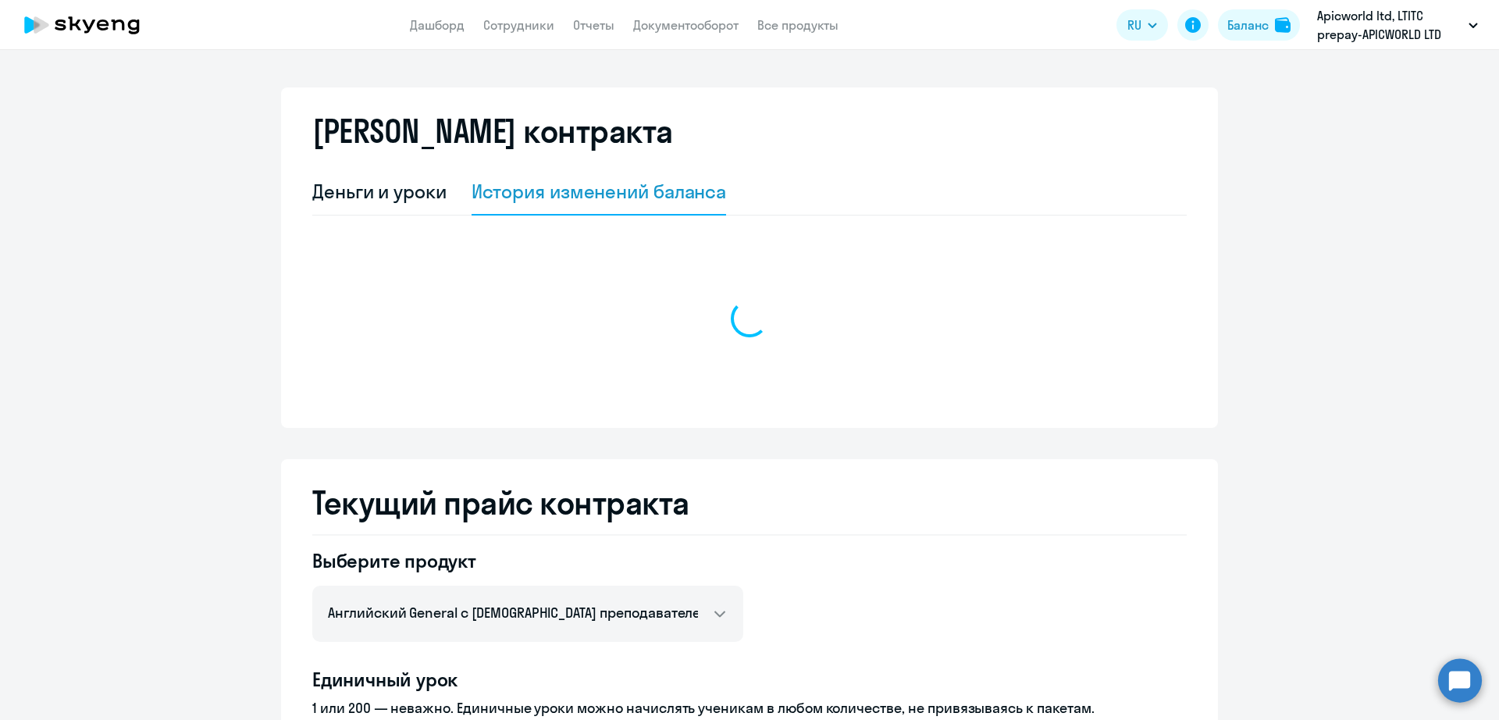
click at [578, 195] on div "История изменений баланса" at bounding box center [598, 191] width 255 height 25
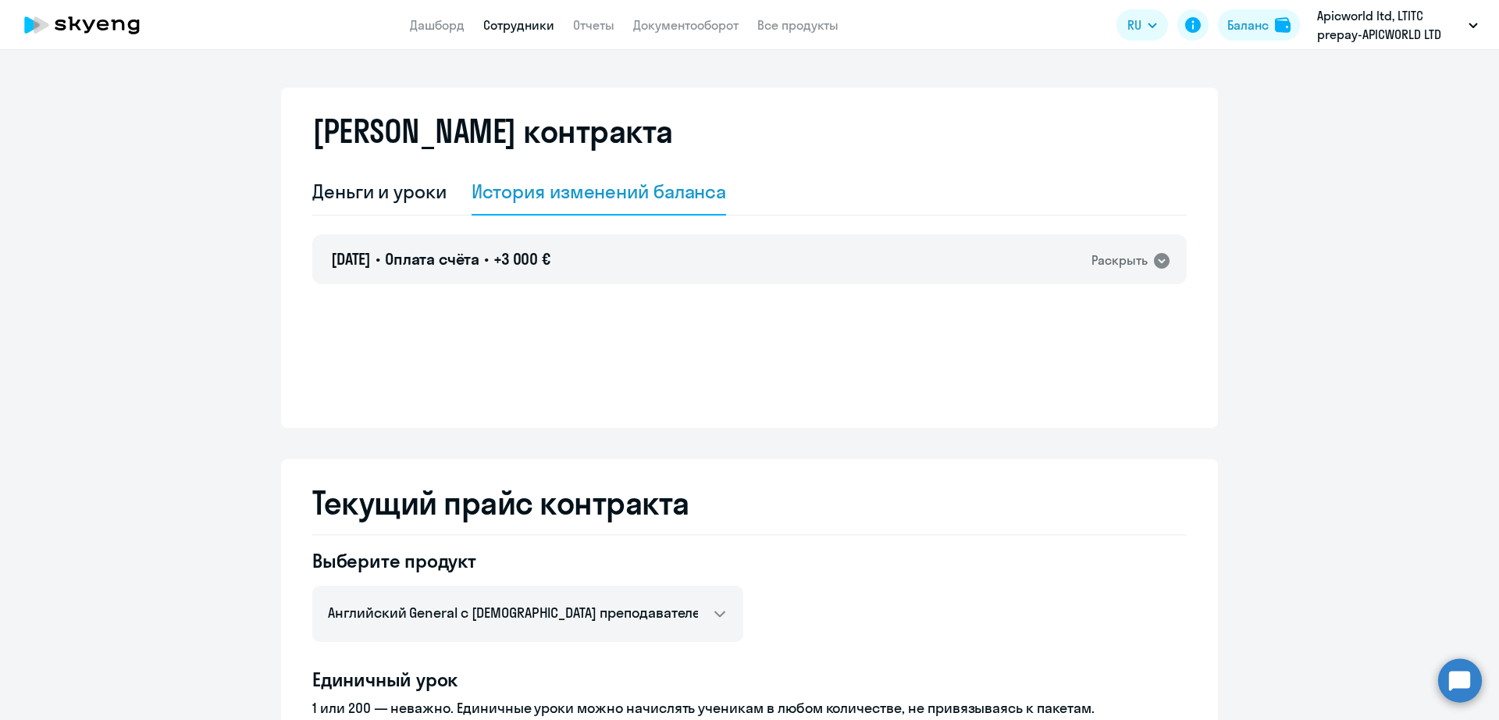
click at [513, 21] on link "Сотрудники" at bounding box center [518, 25] width 71 height 16
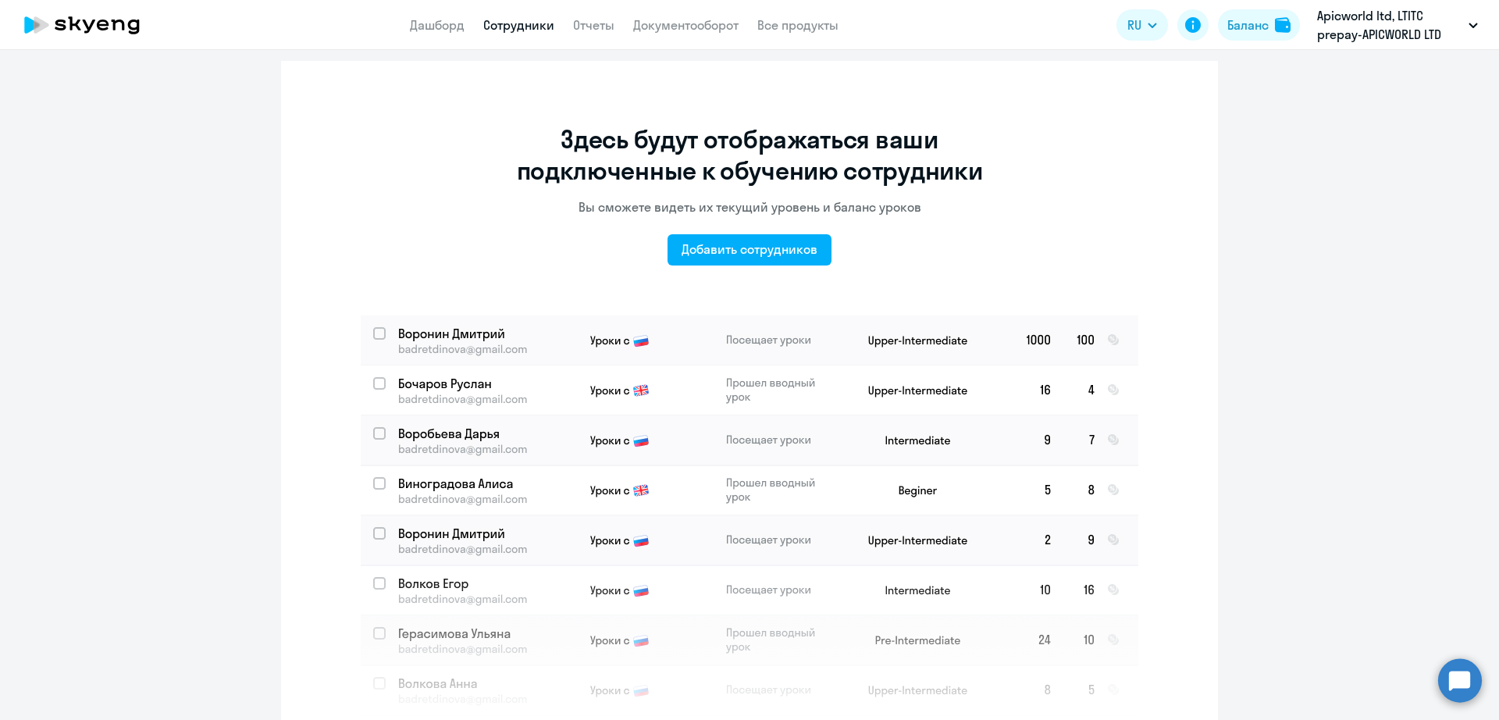
scroll to position [16, 0]
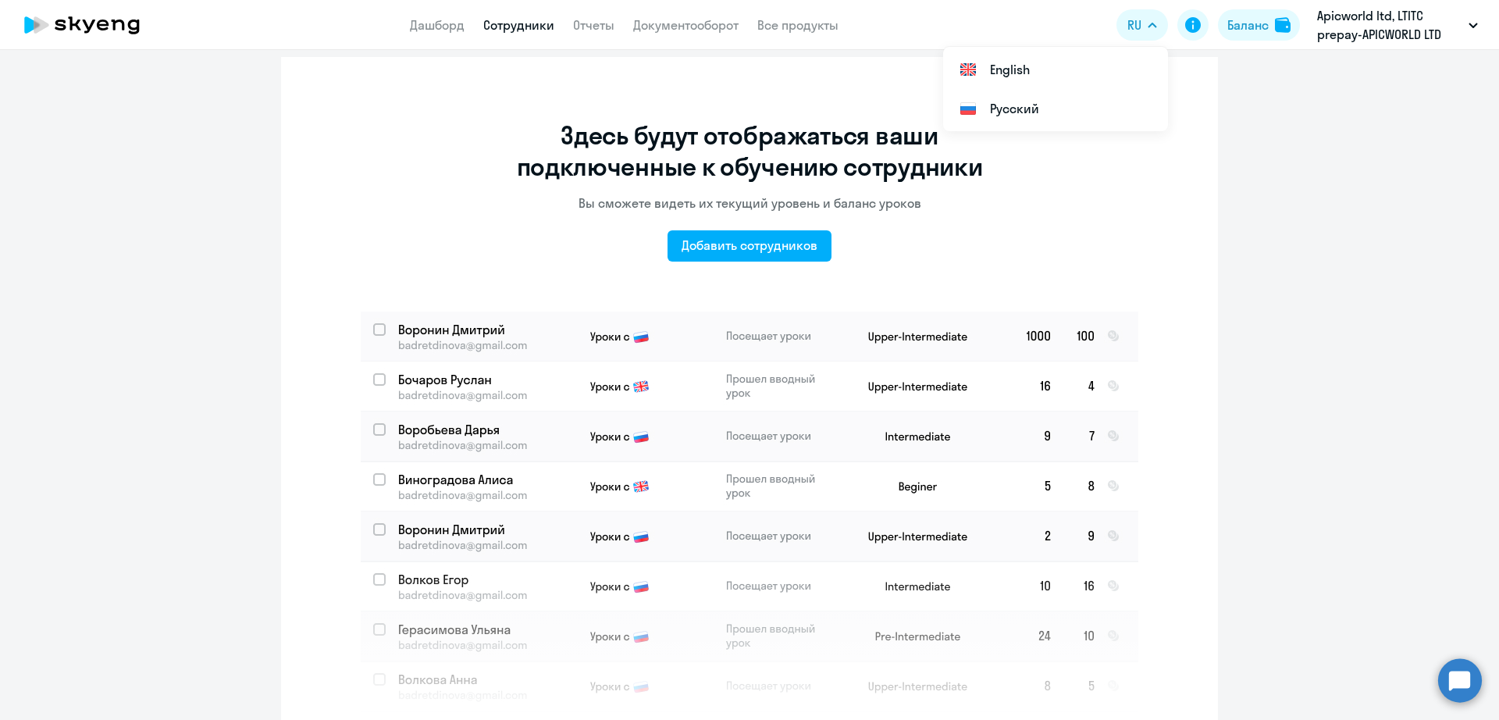
click at [1212, 24] on app-header-actions "RU English Русский Баланс Apicworld ltd, LTITC prepay-APICWORLD LTD" at bounding box center [1300, 24] width 369 height 37
click at [1218, 20] on button "Баланс" at bounding box center [1259, 24] width 82 height 31
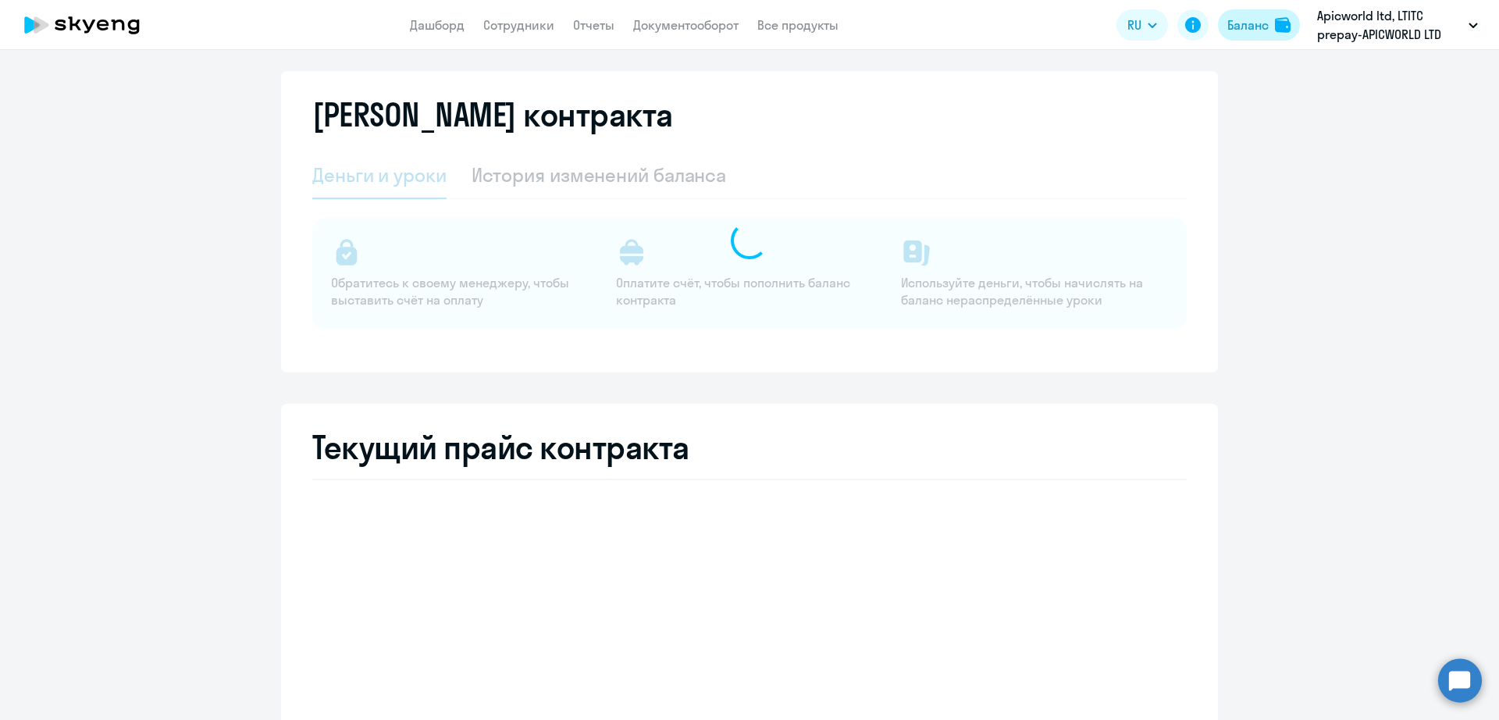
select select "english_adult_not_native_speaker"
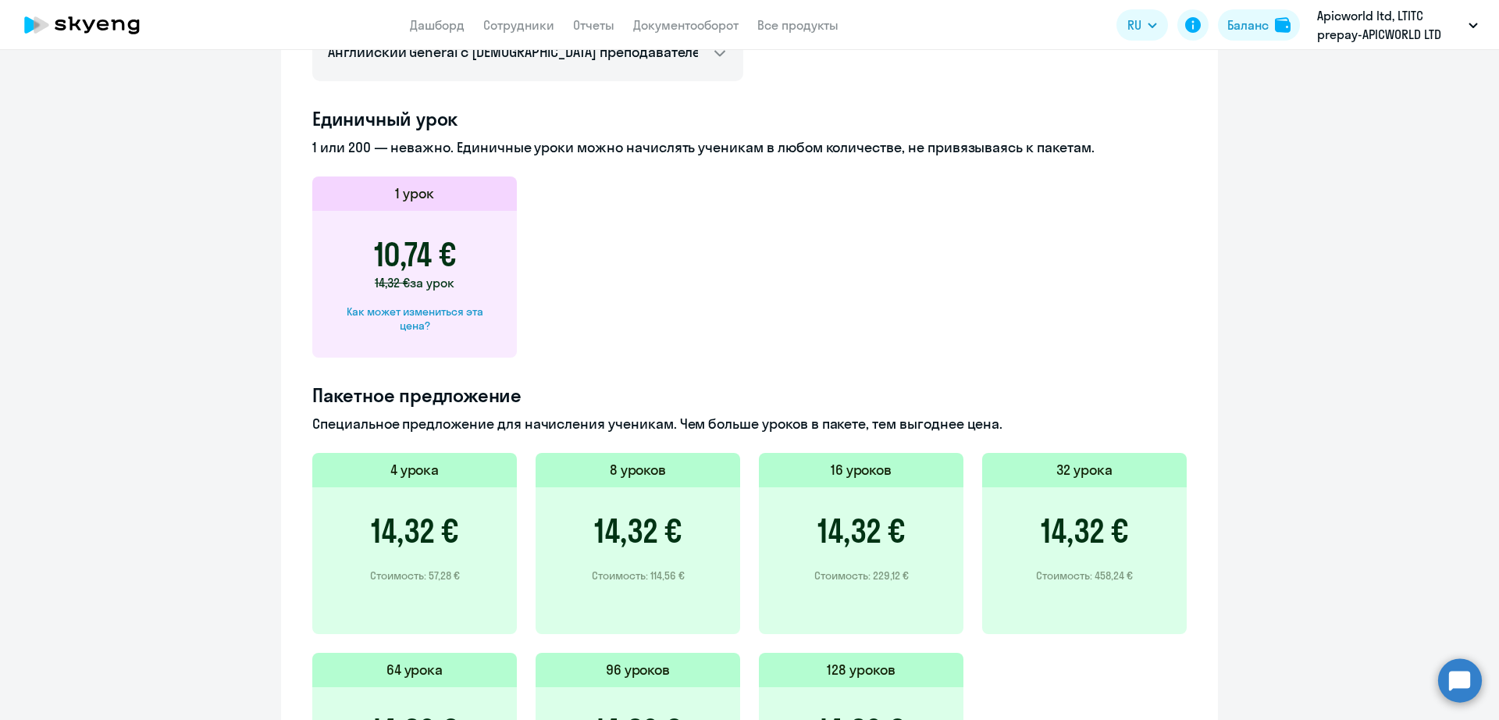
scroll to position [894, 0]
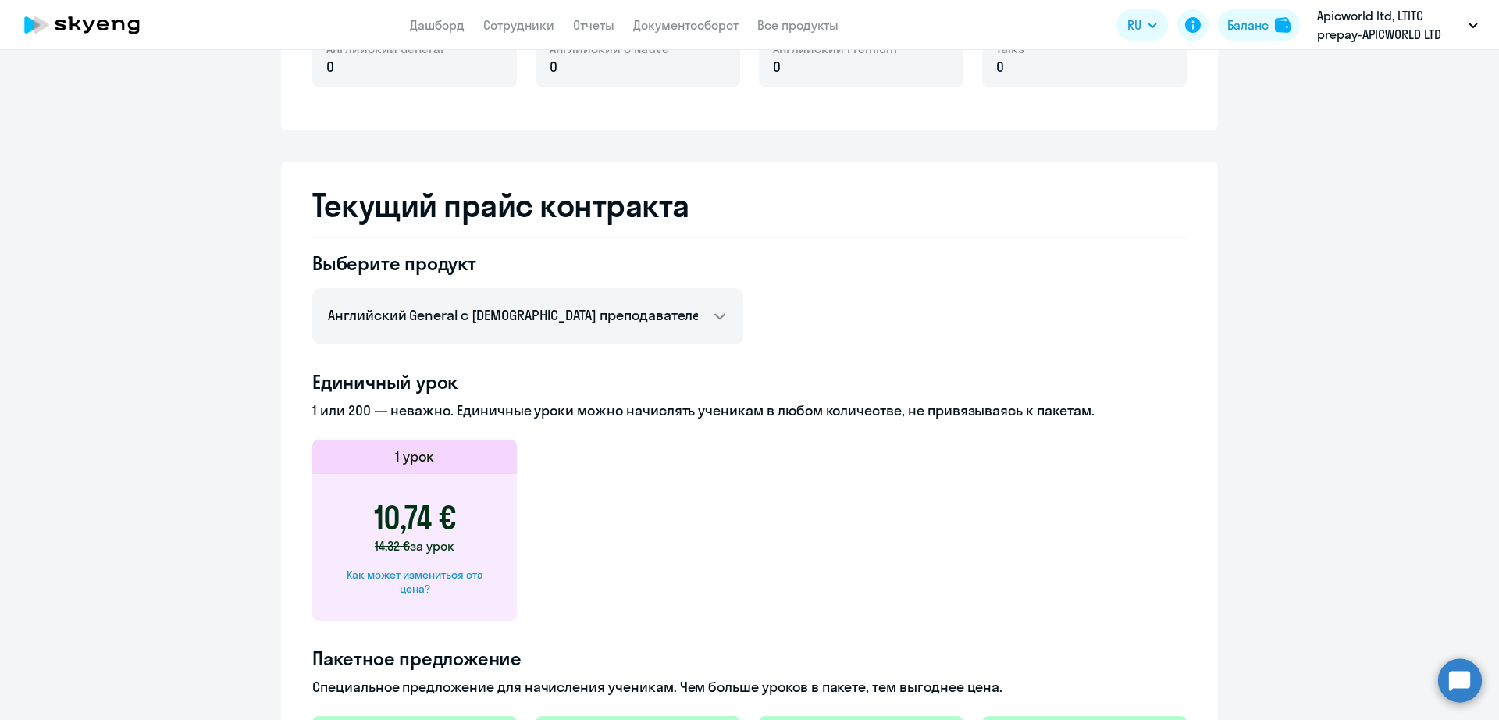
scroll to position [585, 0]
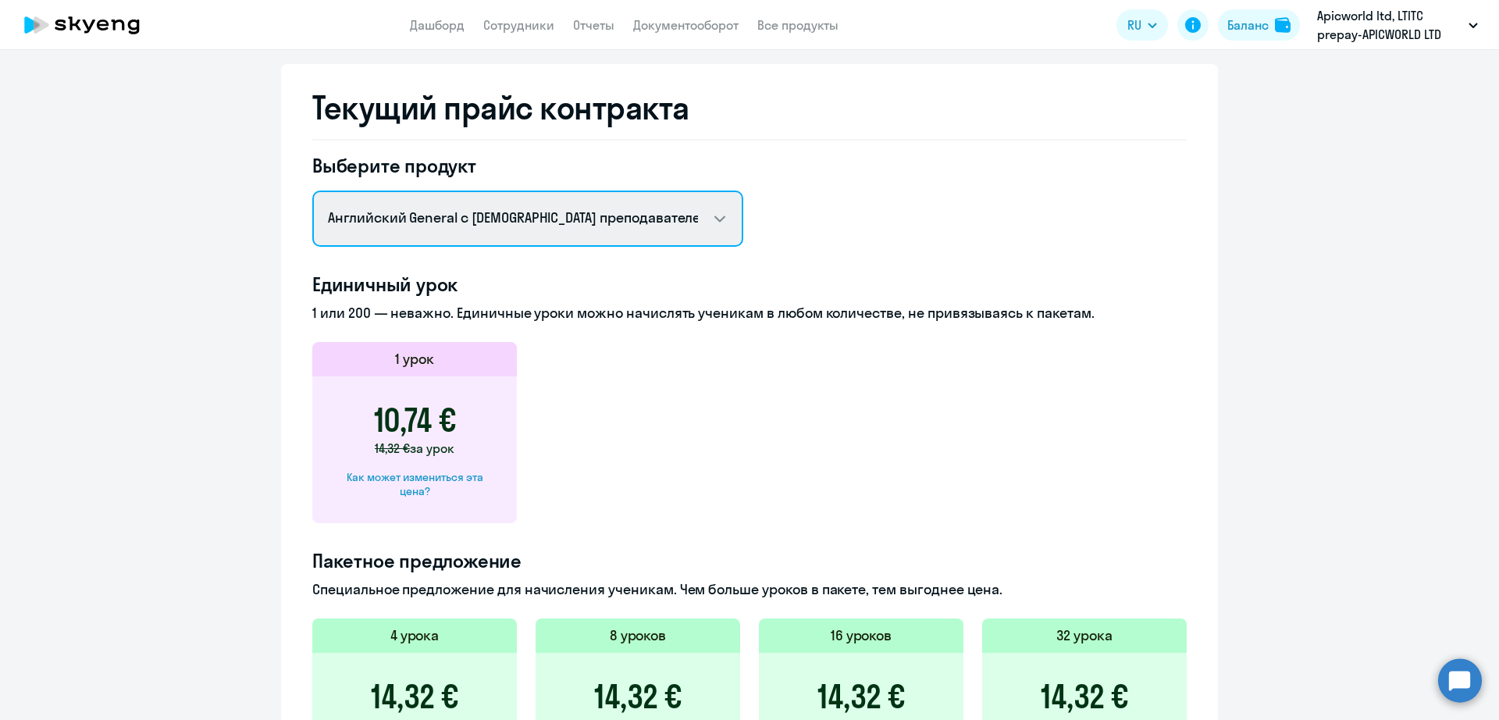
click at [539, 226] on select "Английский General с [DEMOGRAPHIC_DATA] преподавателем Английский General с [DE…" at bounding box center [527, 218] width 431 height 56
select select "english_adult_native_speaker"
click at [312, 190] on select "Английский General с [DEMOGRAPHIC_DATA] преподавателем Английский General с [DE…" at bounding box center [527, 218] width 431 height 56
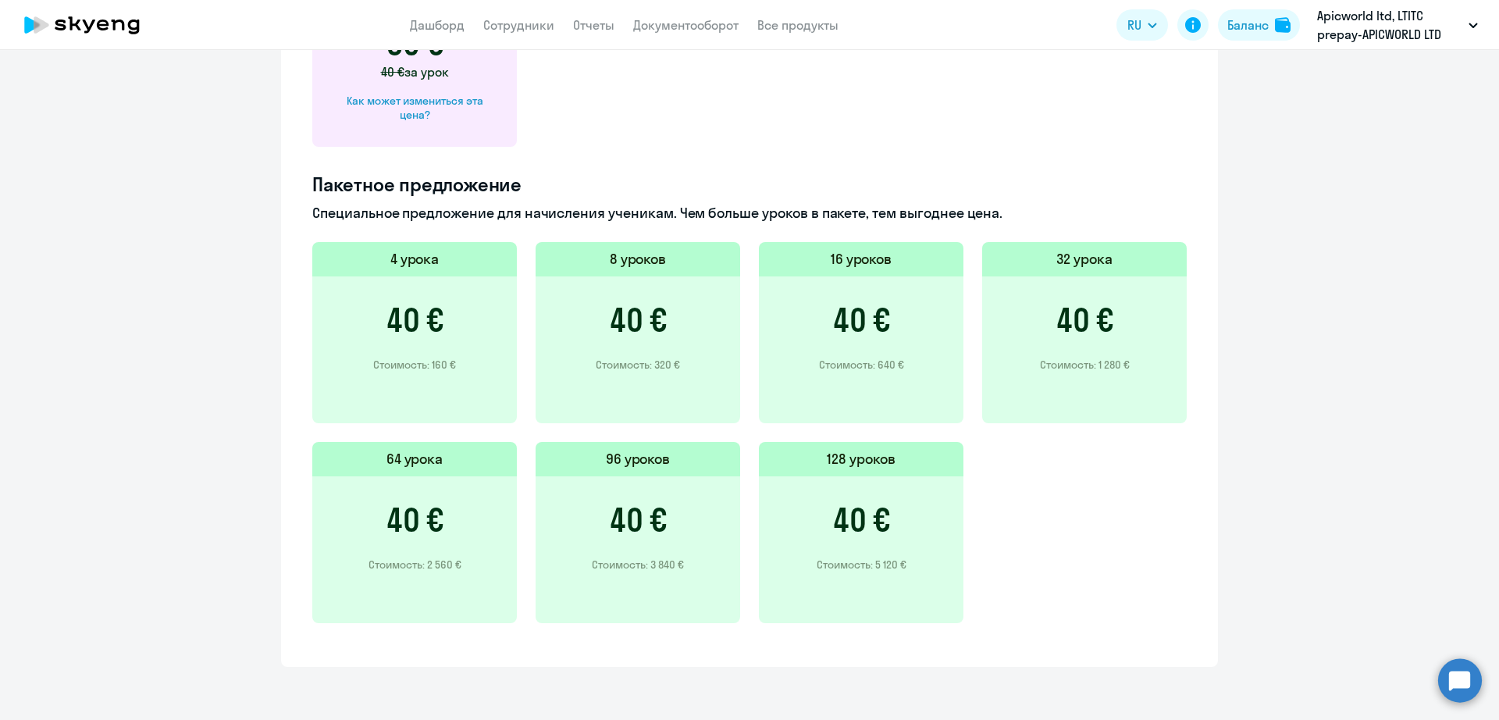
scroll to position [864, 0]
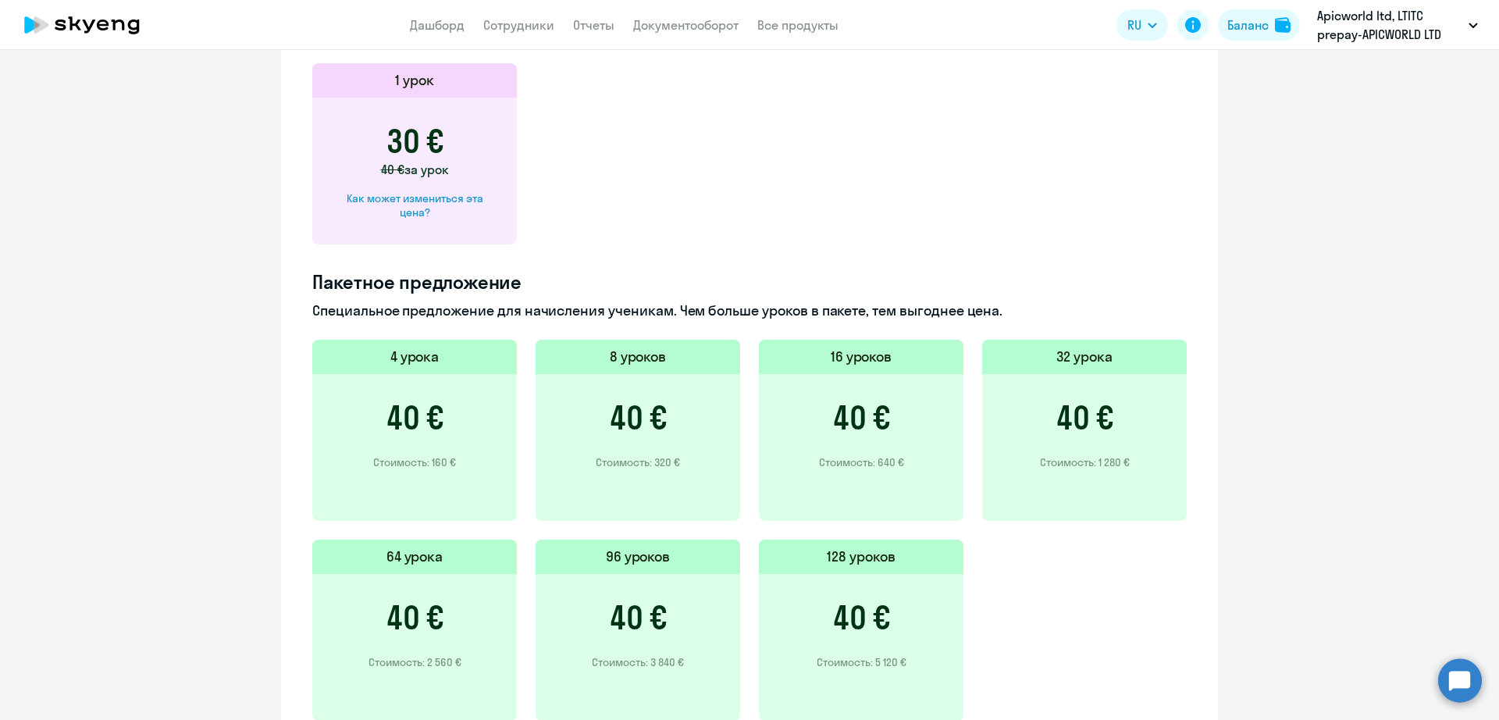
click at [1155, 203] on app-price-card "1 урок 30 € 40 € за урок Как может измениться эта цена?" at bounding box center [749, 153] width 874 height 181
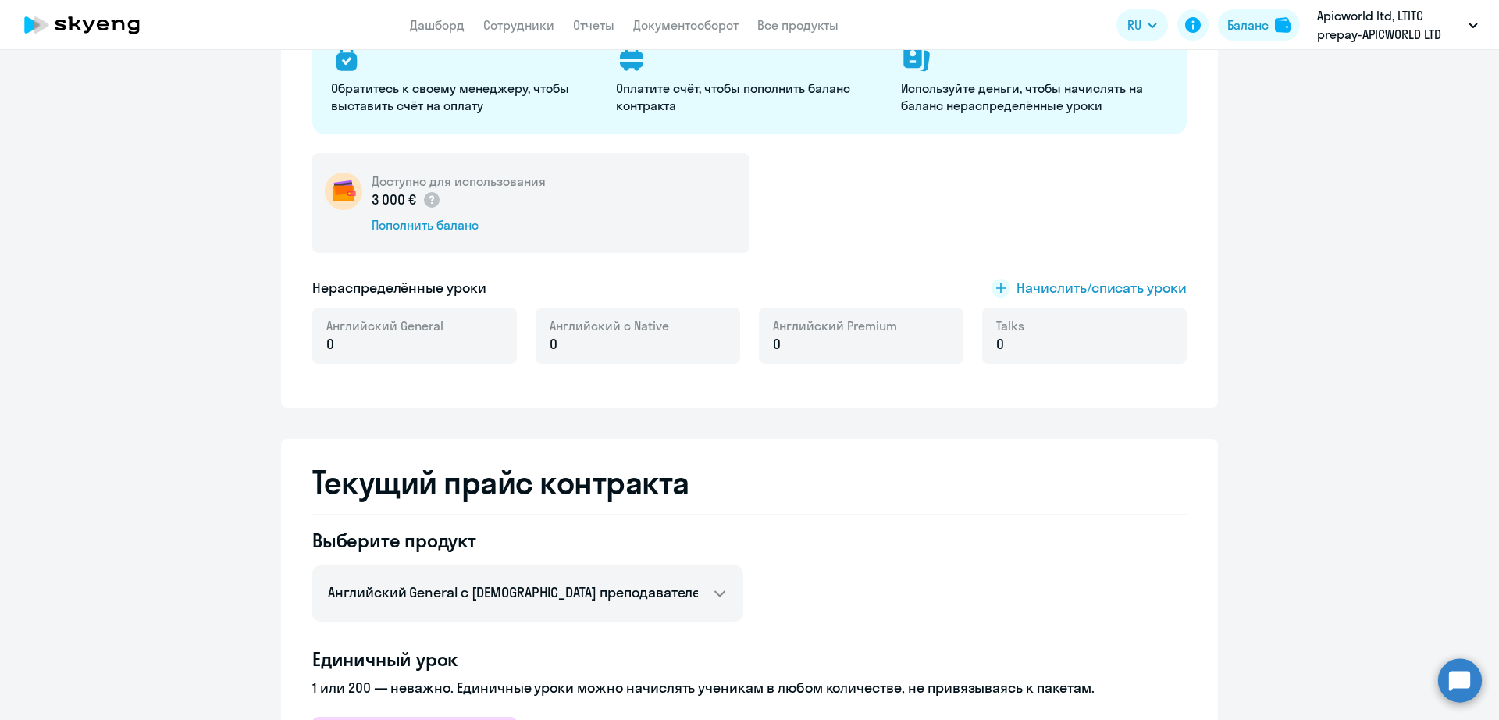
scroll to position [0, 0]
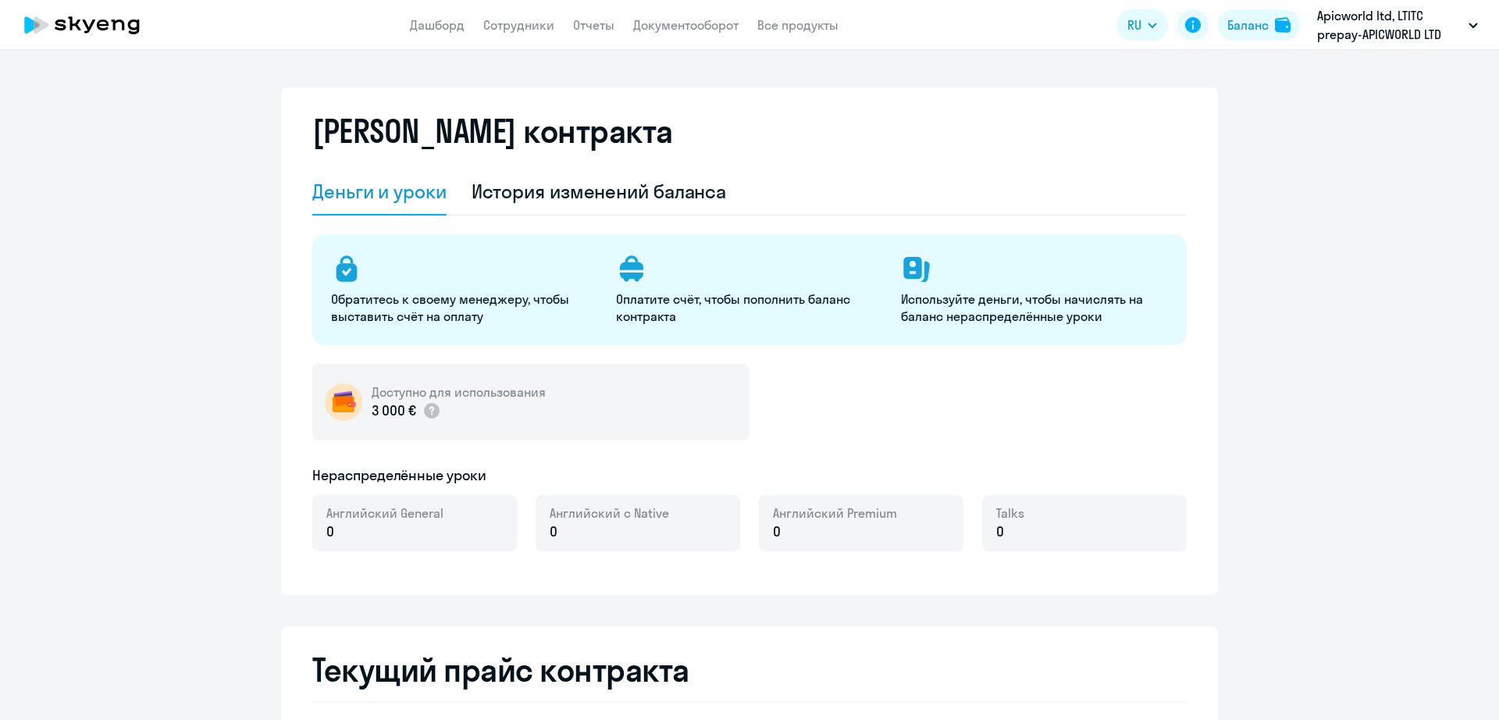
select select "english_adult_not_native_speaker"
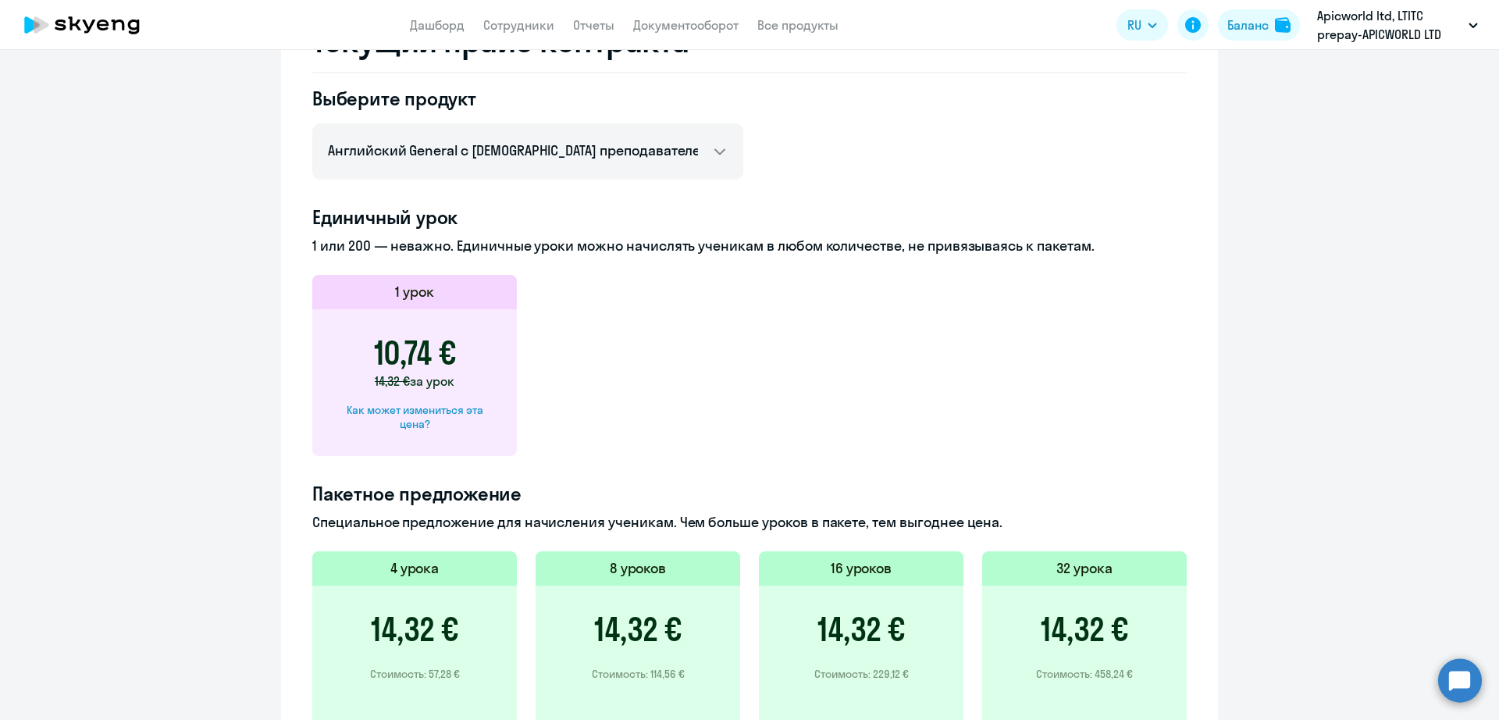
scroll to position [683, 0]
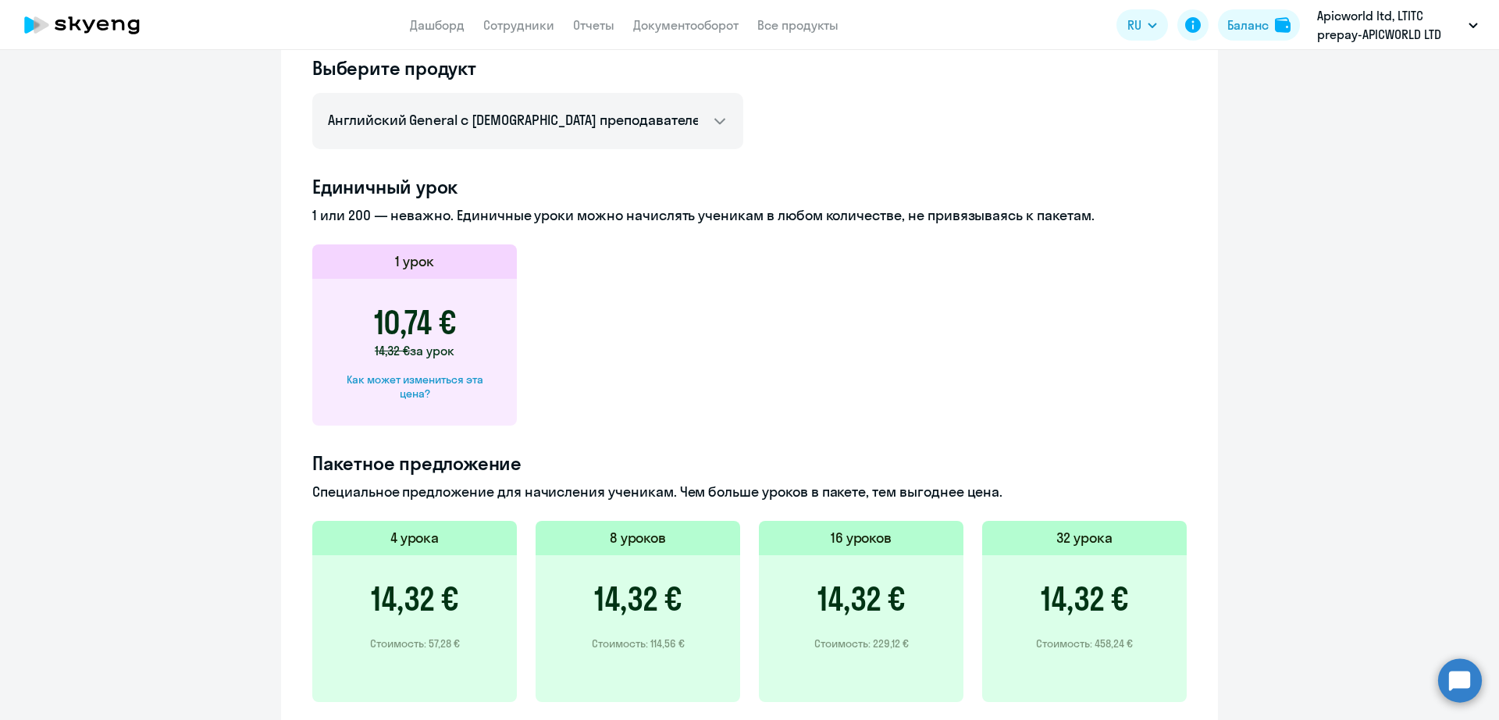
click at [430, 387] on div "Как может измениться эта цена?" at bounding box center [414, 386] width 155 height 28
select select "english_adult_not_native_speaker"
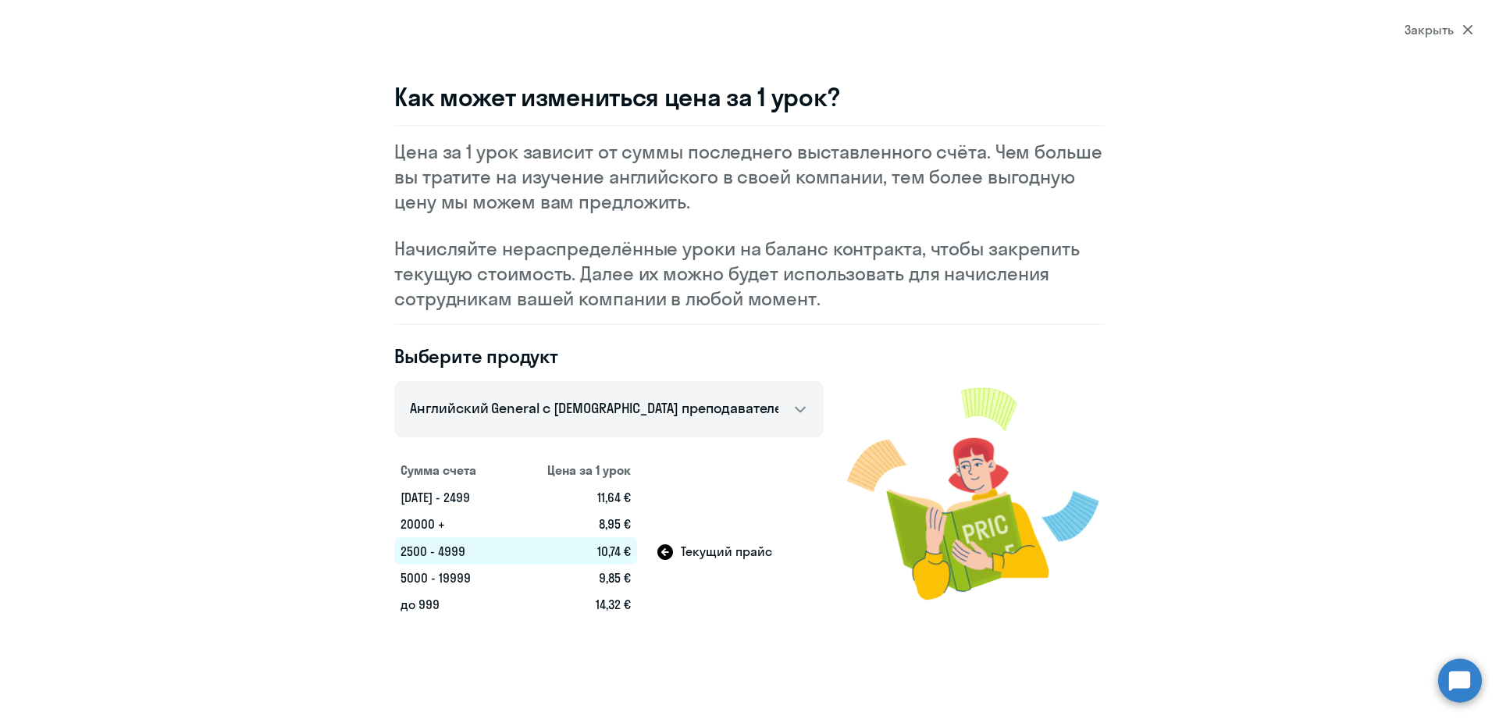
click at [1455, 32] on div "Закрыть" at bounding box center [1438, 29] width 69 height 19
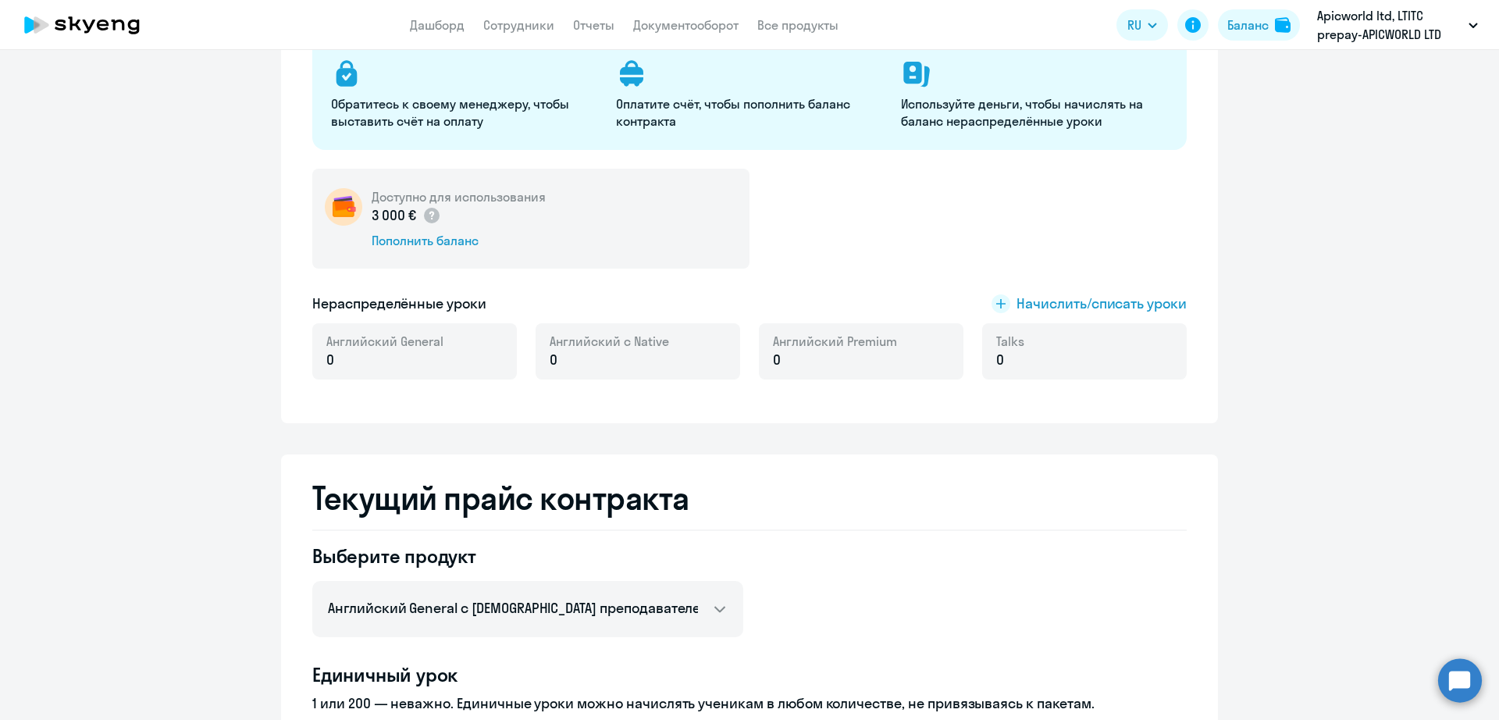
scroll to position [0, 0]
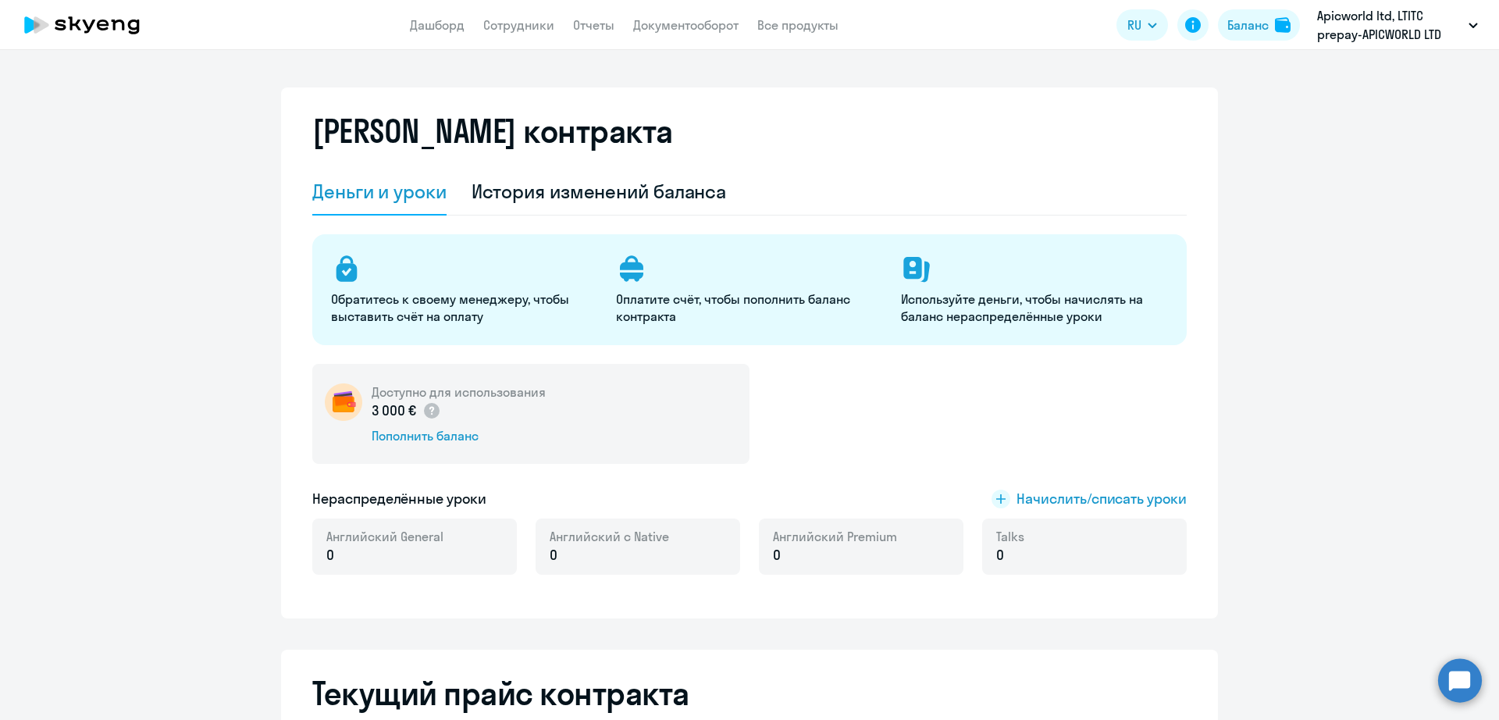
click at [511, 33] on app-menu-item-link "Сотрудники" at bounding box center [518, 26] width 71 height 20
click at [527, 23] on link "Сотрудники" at bounding box center [518, 25] width 71 height 16
select select "english_adult_not_native_speaker"
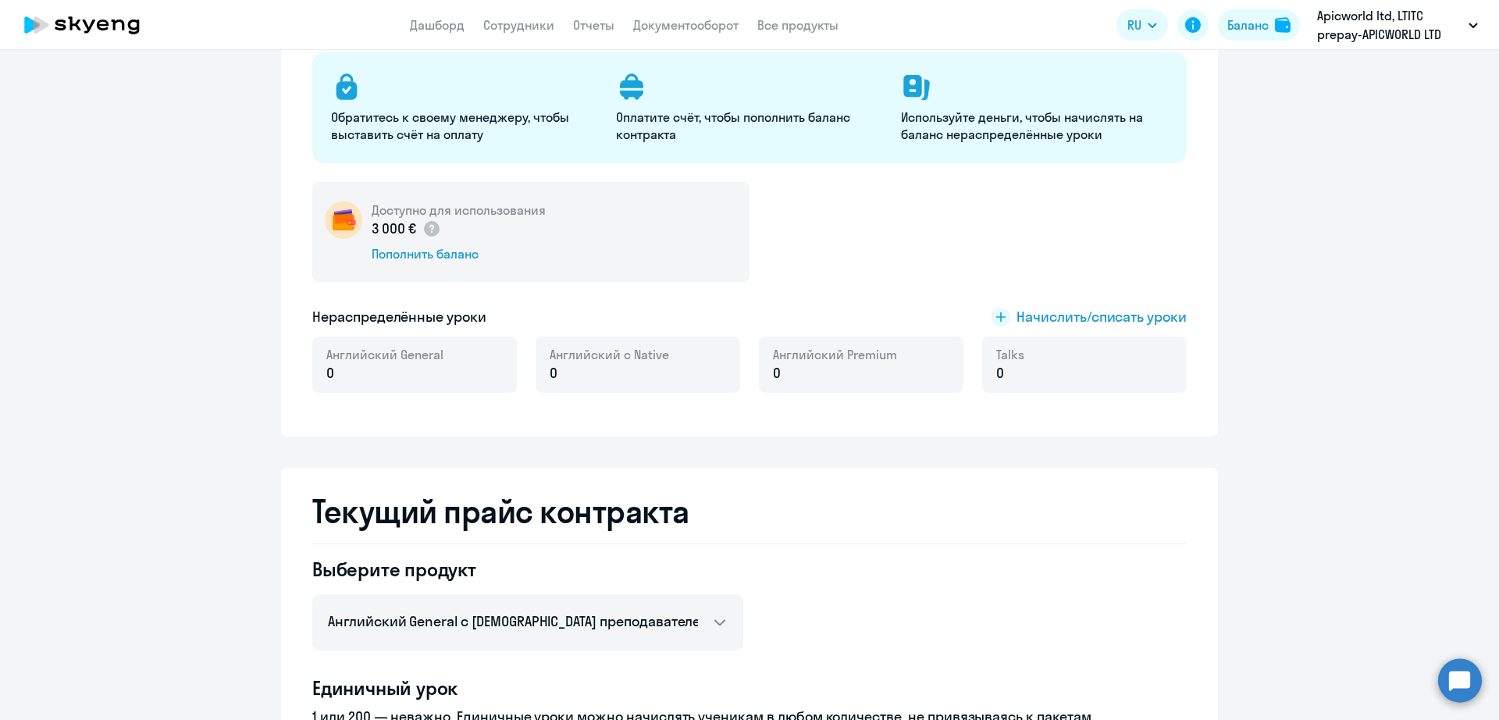
scroll to position [181, 0]
click at [1255, 31] on div "Баланс" at bounding box center [1247, 25] width 41 height 19
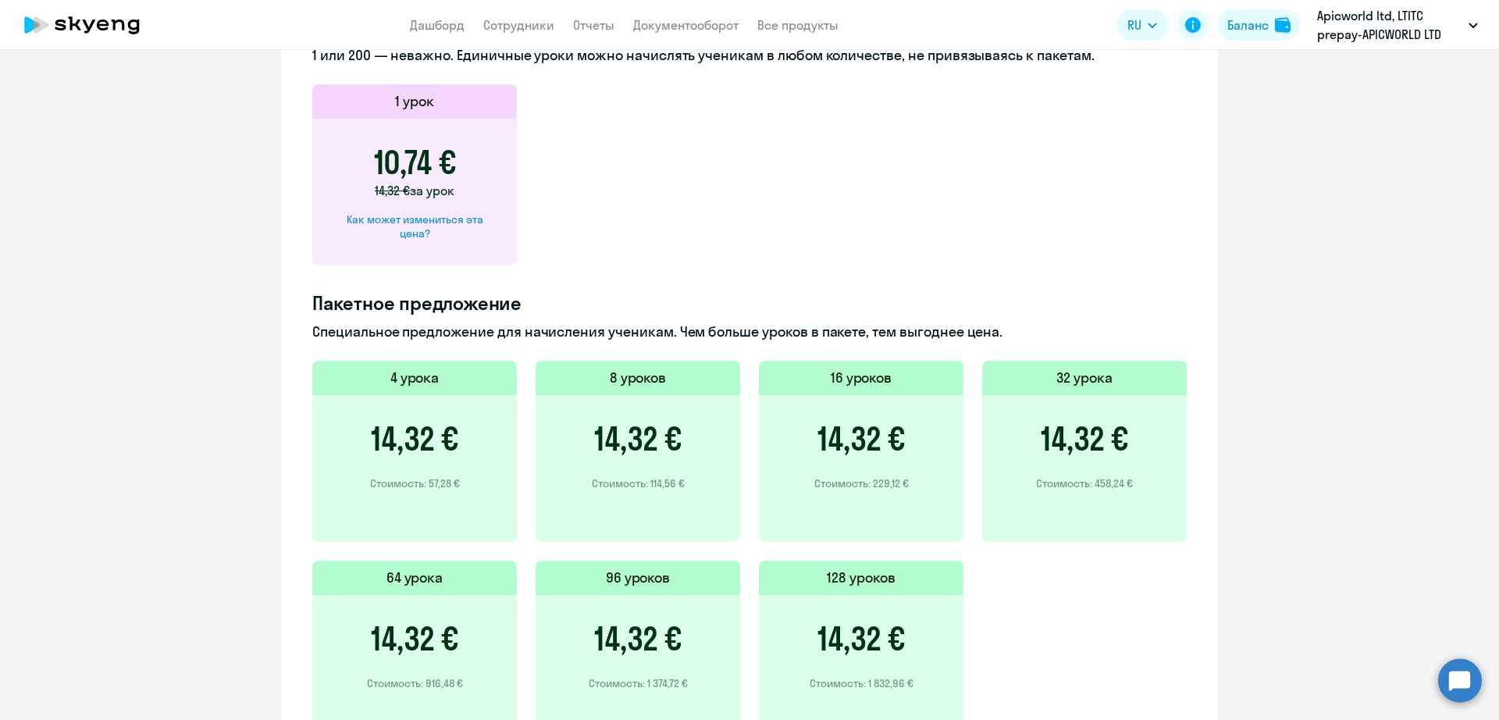
scroll to position [864, 0]
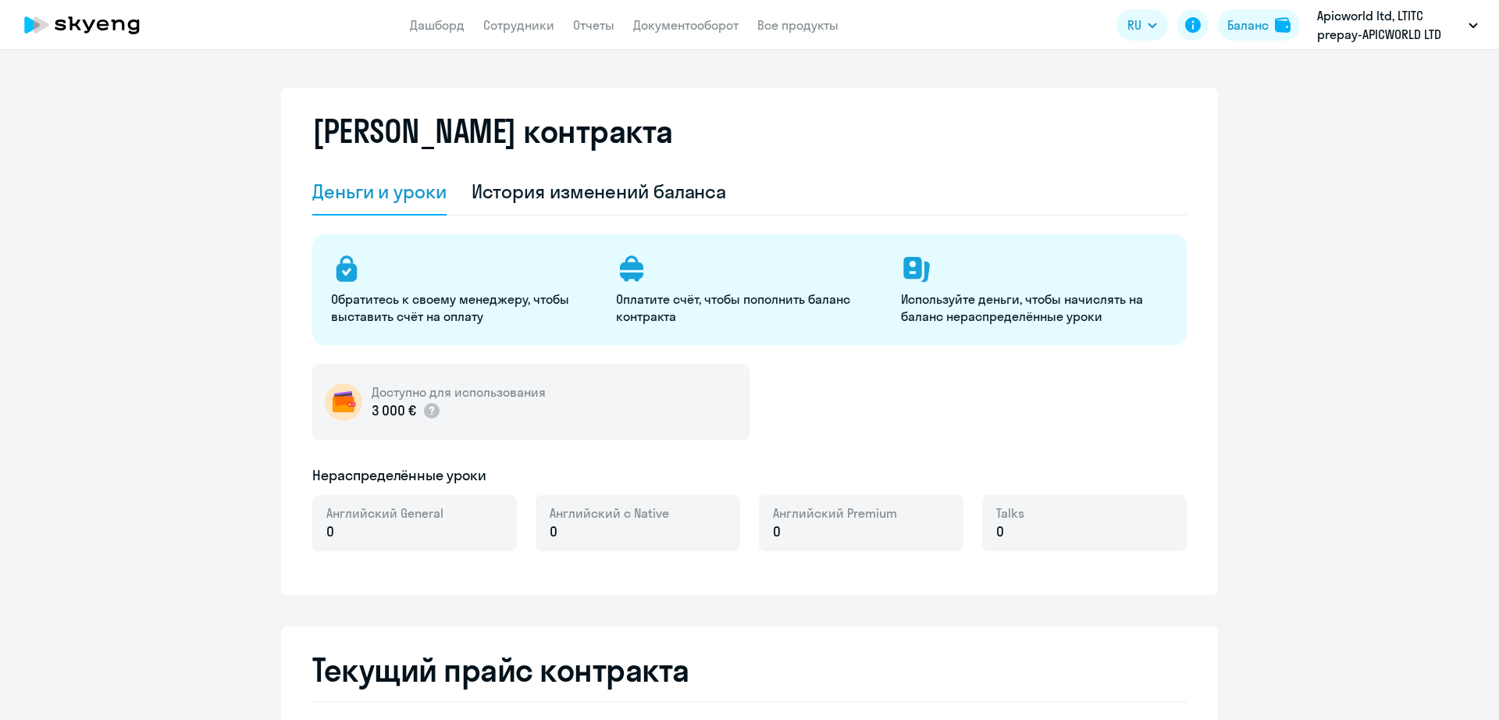
select select "english_adult_not_native_speaker"
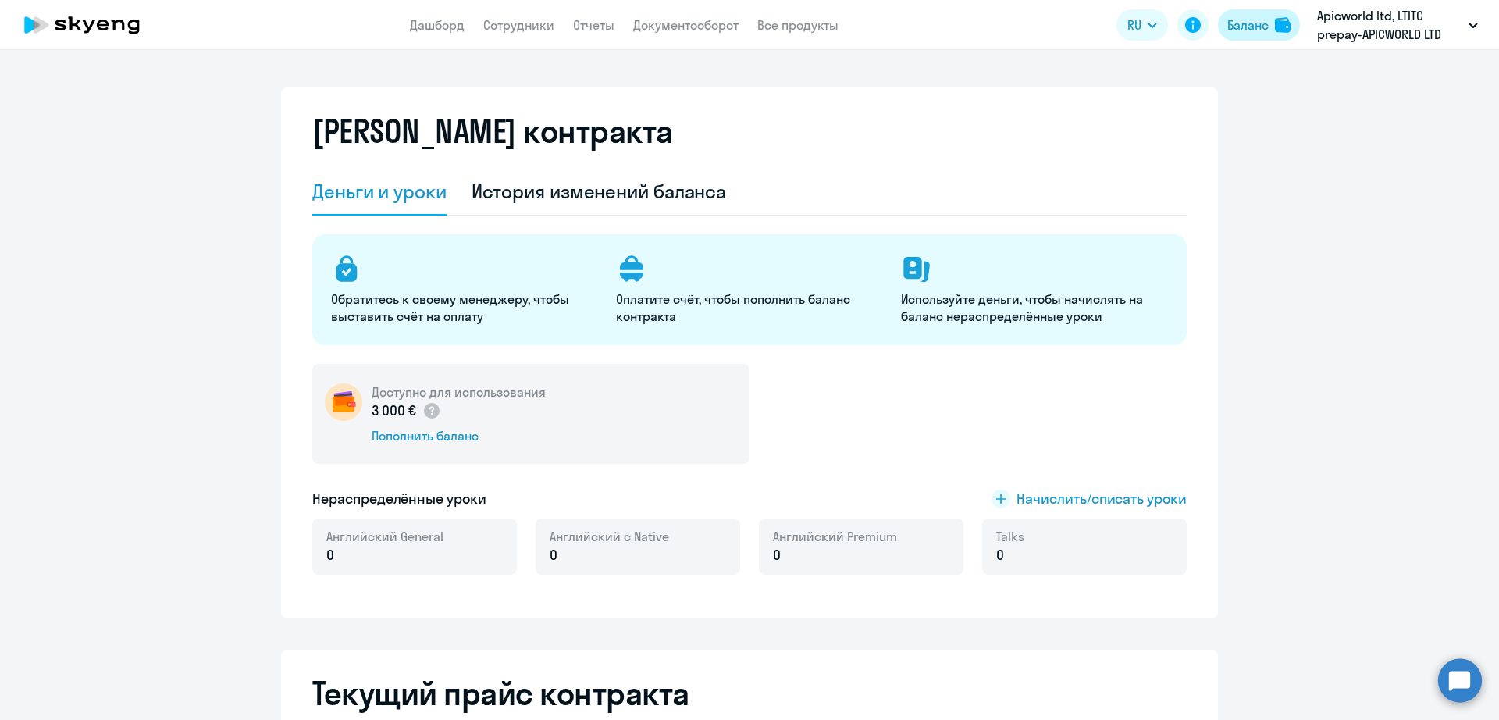
click at [1235, 20] on div "Баланс" at bounding box center [1247, 25] width 41 height 19
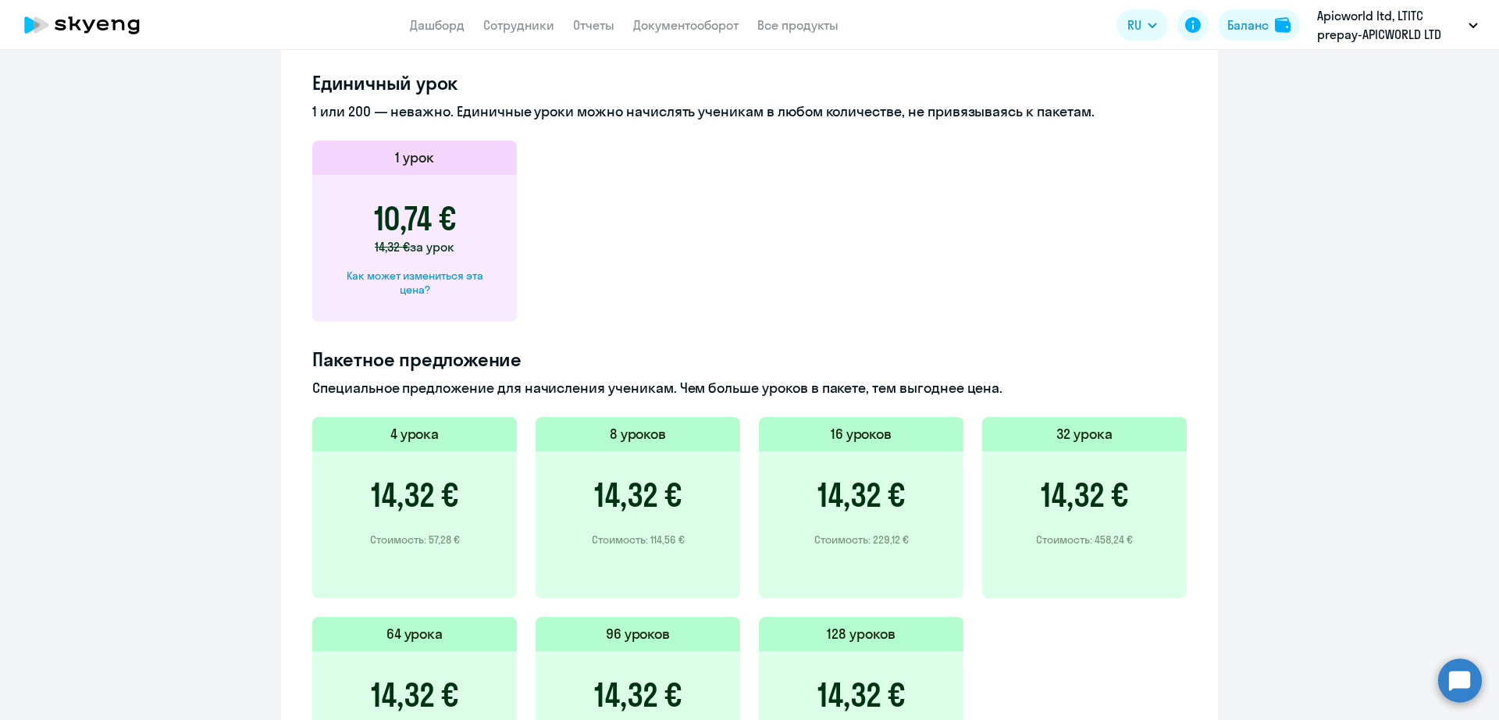
scroll to position [962, 0]
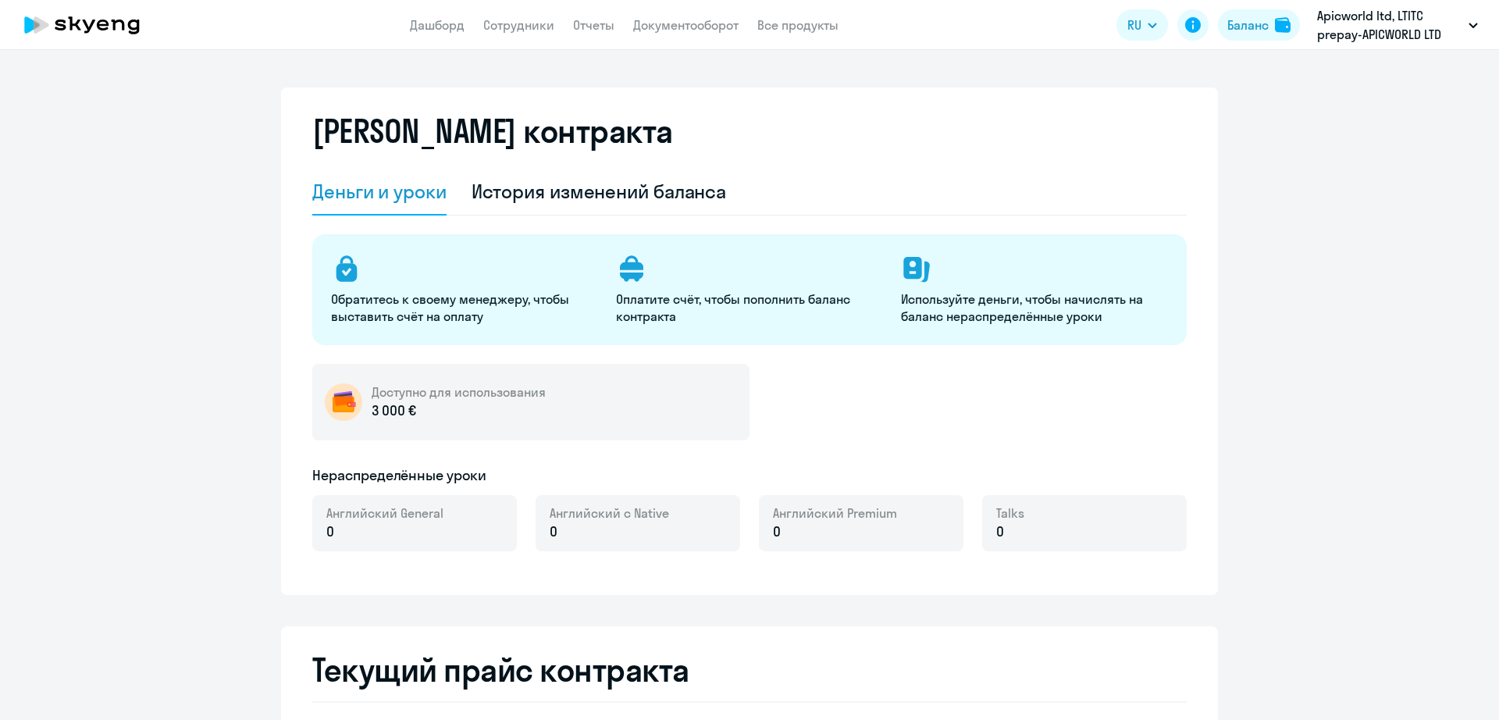
select select "english_adult_not_native_speaker"
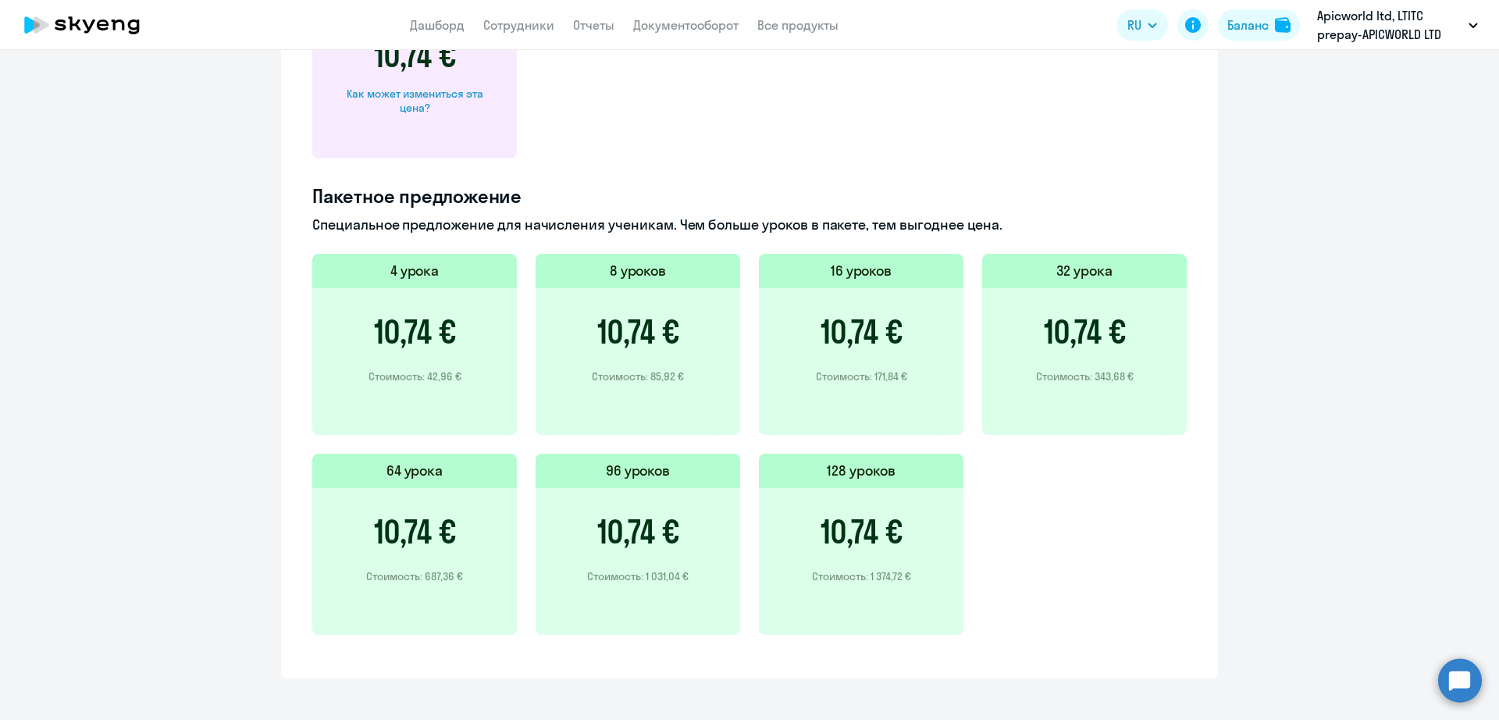
scroll to position [962, 0]
